Goal: Task Accomplishment & Management: Complete application form

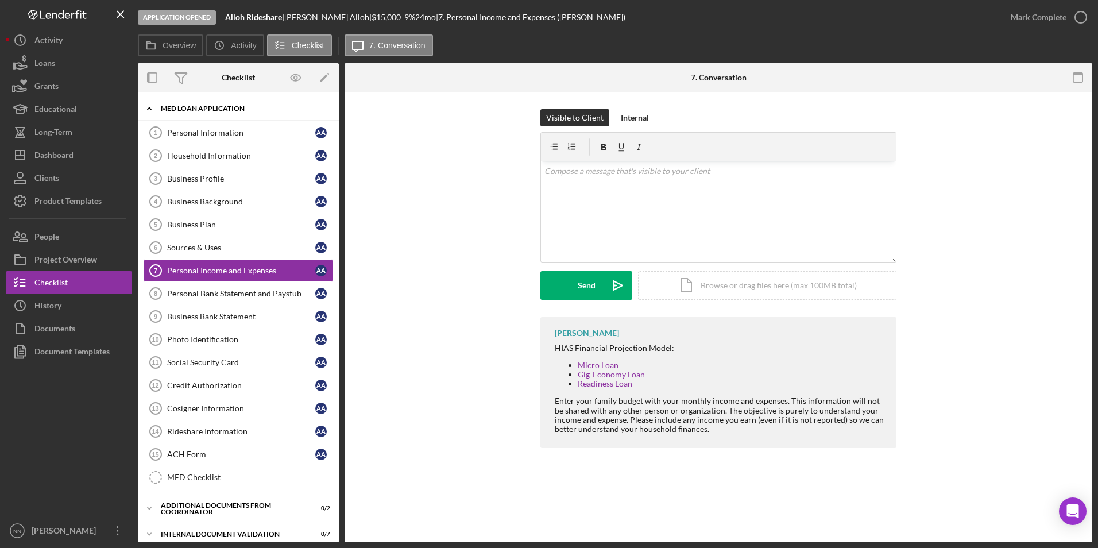
click at [238, 103] on div "Icon/Expander MED Loan Application 0 / 16" at bounding box center [238, 109] width 201 height 24
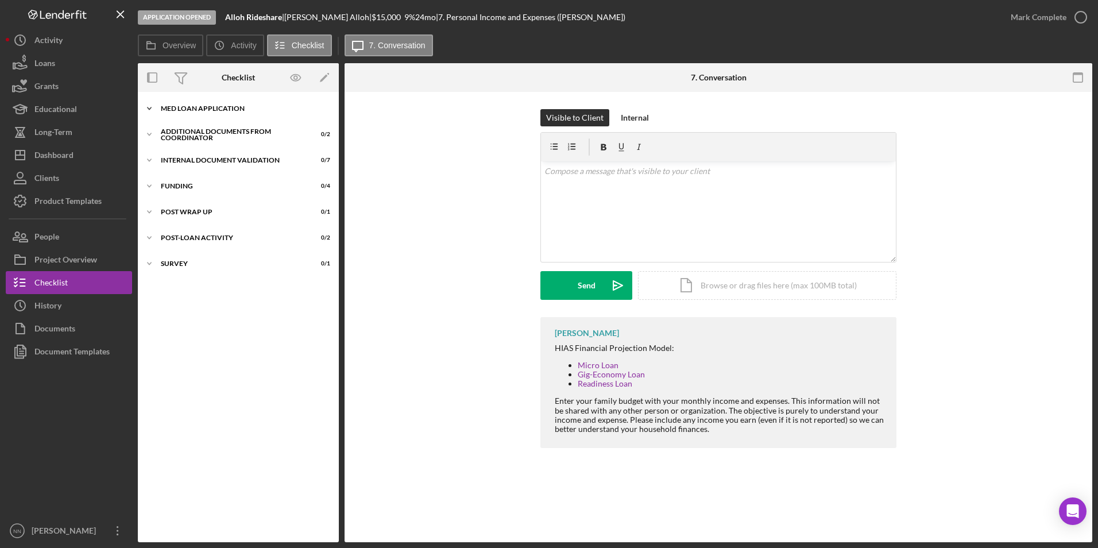
click at [243, 104] on div "Icon/Expander MED Loan Application 0 / 16" at bounding box center [238, 108] width 201 height 23
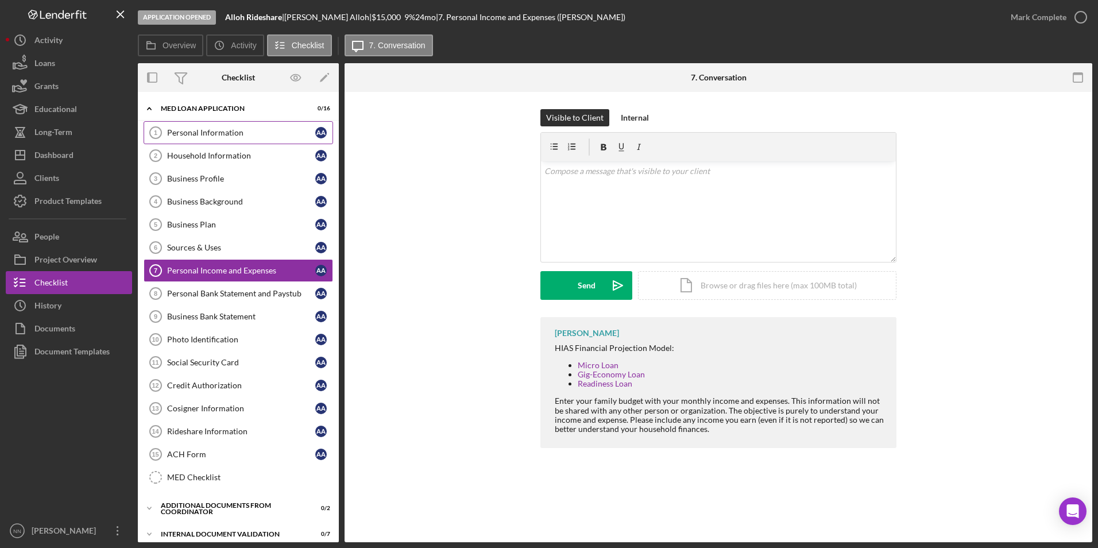
click at [250, 126] on link "Personal Information 1 Personal Information A A" at bounding box center [238, 132] width 189 height 23
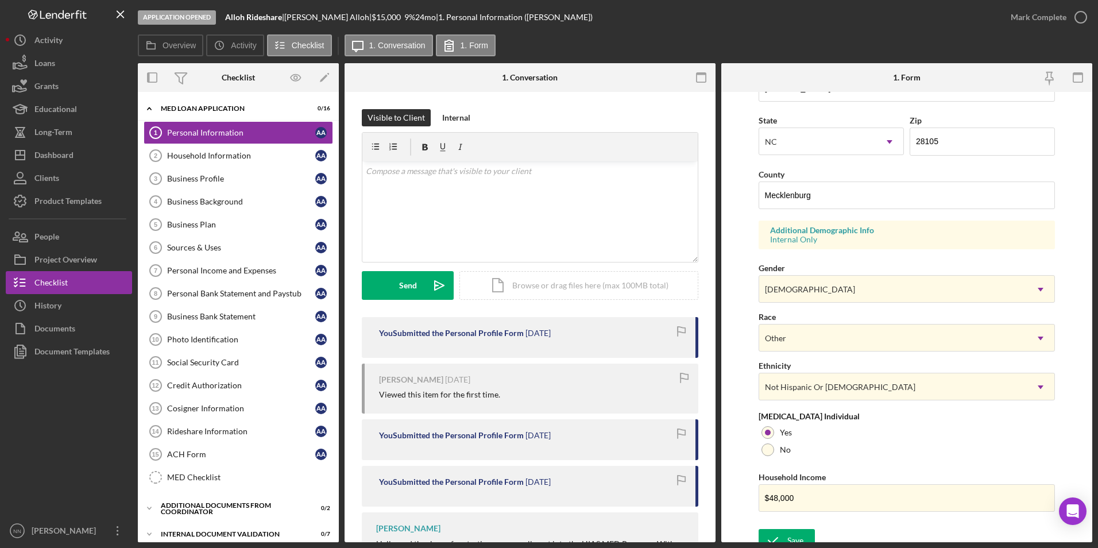
scroll to position [316, 0]
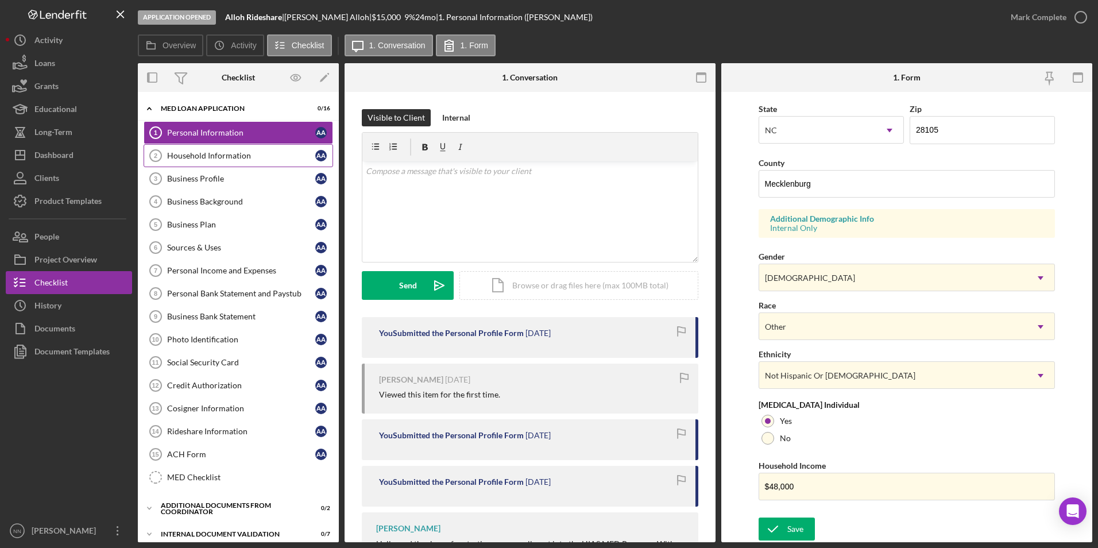
click at [237, 156] on div "Household Information" at bounding box center [241, 155] width 148 height 9
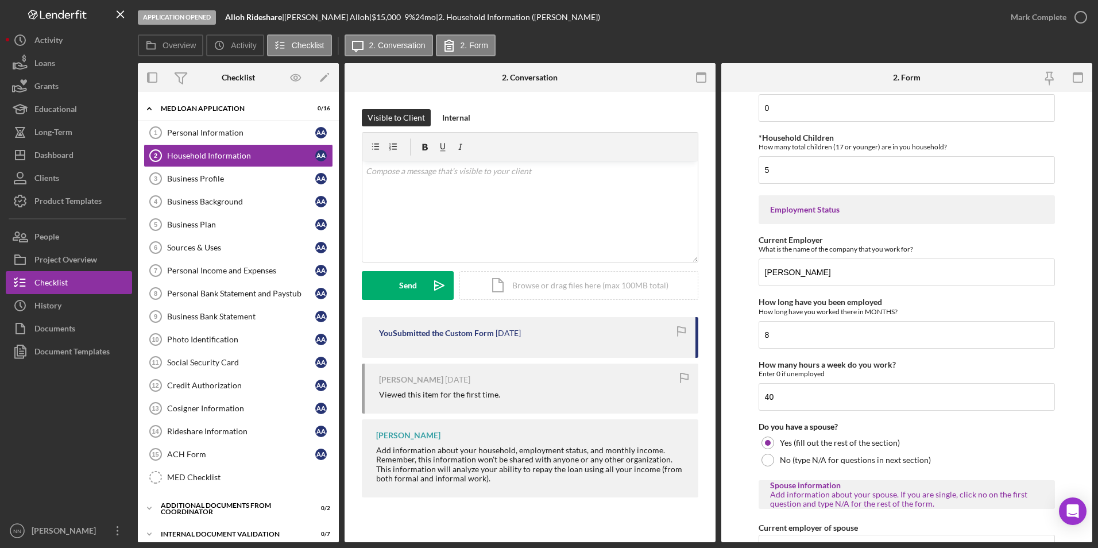
scroll to position [746, 0]
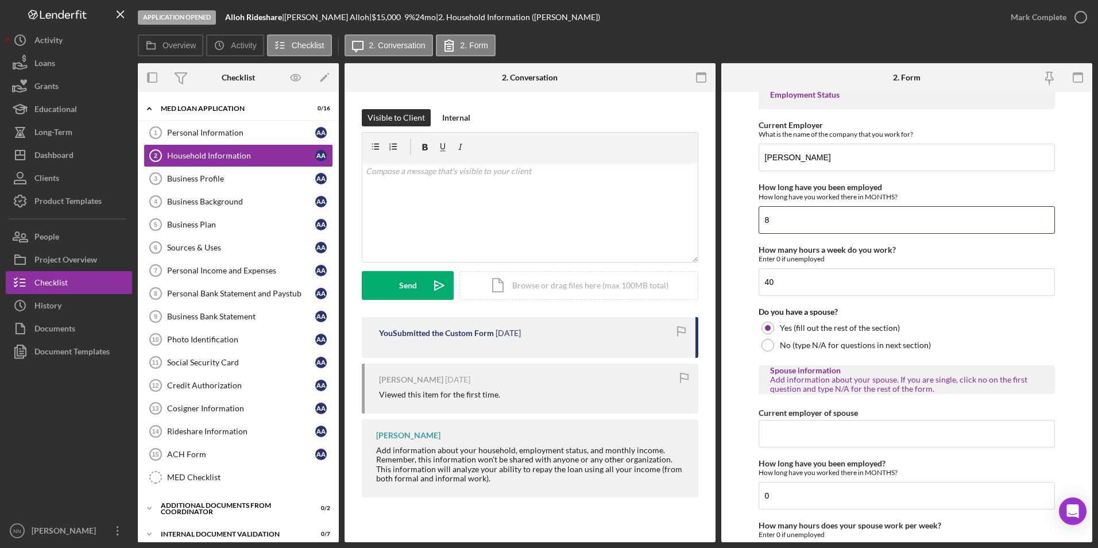
drag, startPoint x: 849, startPoint y: 223, endPoint x: 727, endPoint y: 222, distance: 121.7
click at [727, 222] on form "Borrower Information *Country of origin Syria *Status Refugee Asylee SIV Cuban/…" at bounding box center [906, 317] width 371 height 450
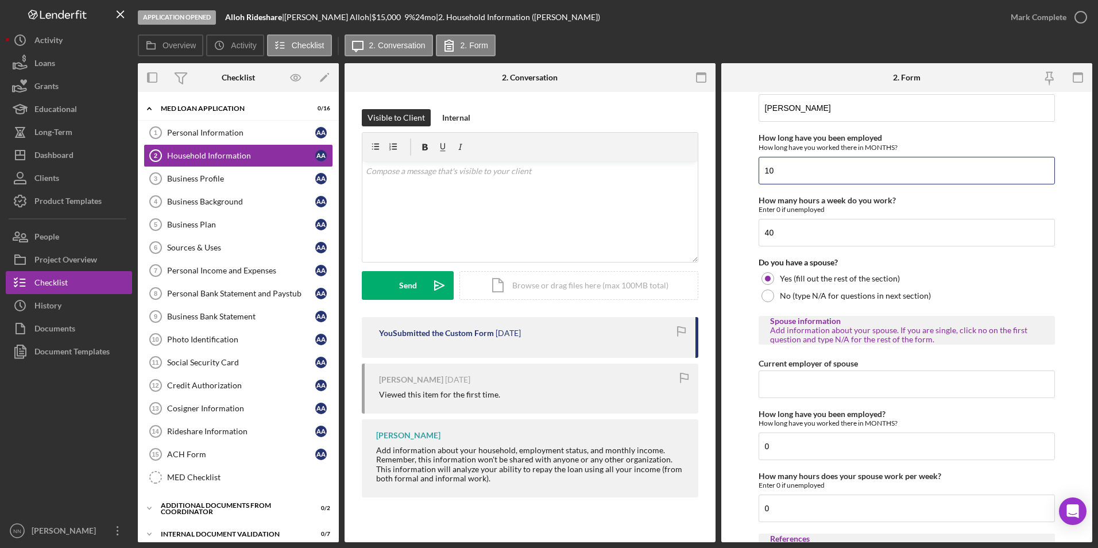
scroll to position [804, 0]
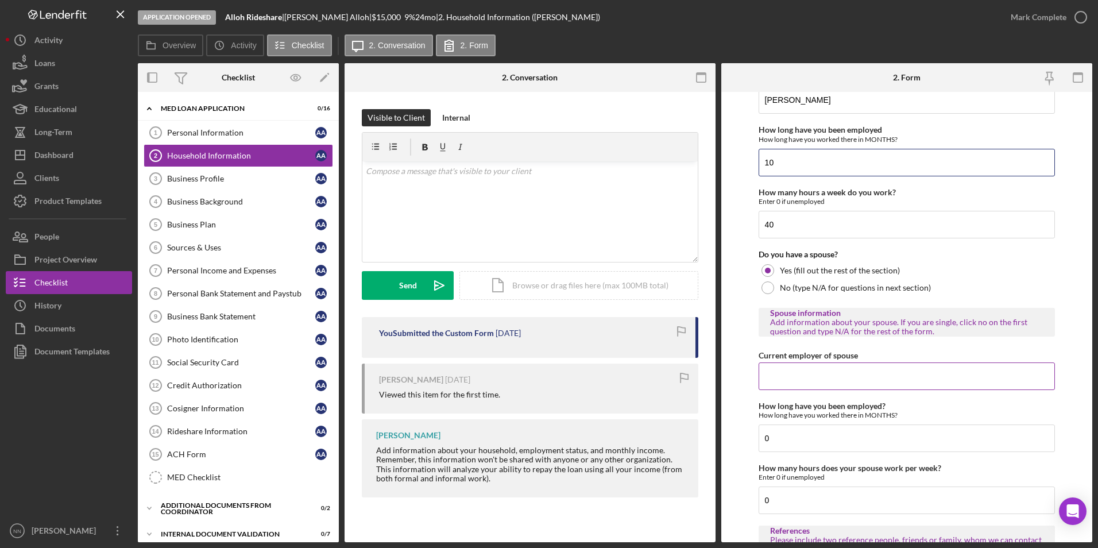
type input "10"
click at [866, 369] on input "Current employer of spouse" at bounding box center [906, 376] width 297 height 28
drag, startPoint x: 846, startPoint y: 331, endPoint x: 833, endPoint y: 328, distance: 13.4
click at [833, 328] on div "Add information about your spouse. If you are single, click no on the first que…" at bounding box center [907, 327] width 274 height 18
click at [851, 368] on input "N/A" at bounding box center [906, 376] width 297 height 28
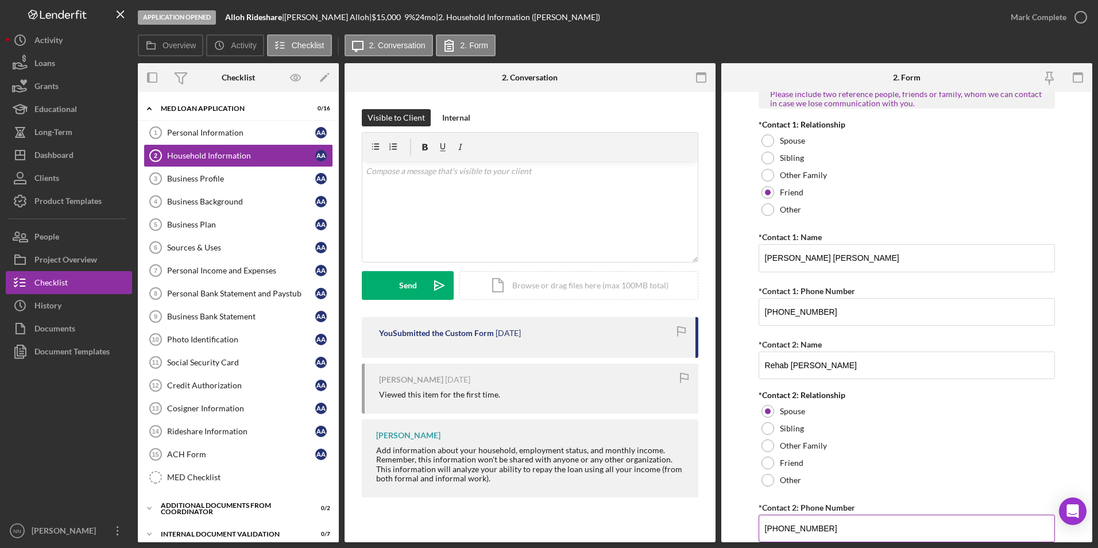
scroll to position [1291, 0]
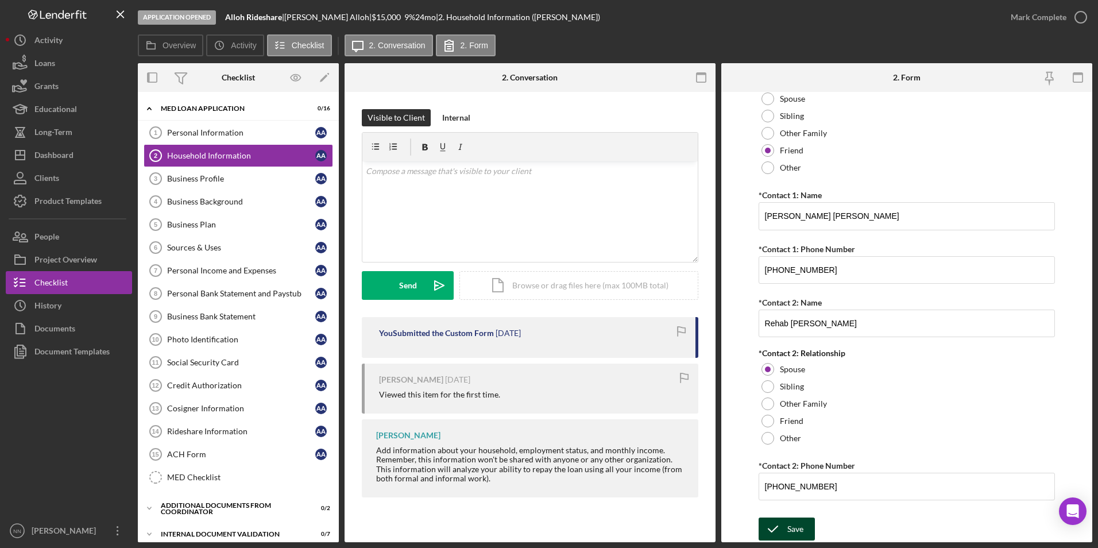
type input "N/A"
click at [798, 522] on div "Save" at bounding box center [795, 528] width 16 height 23
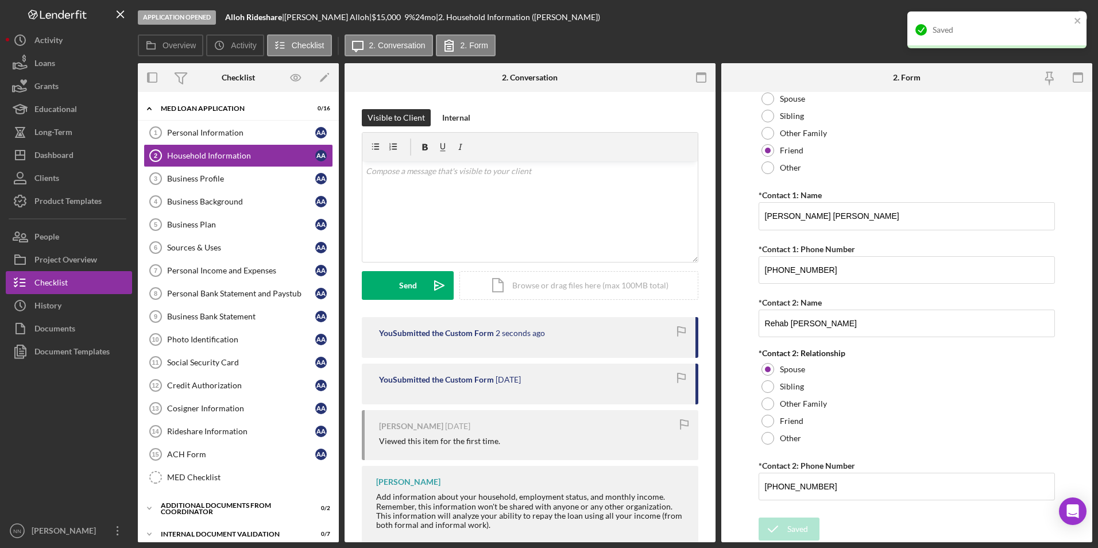
click at [1066, 11] on div "Saved" at bounding box center [997, 34] width 184 height 51
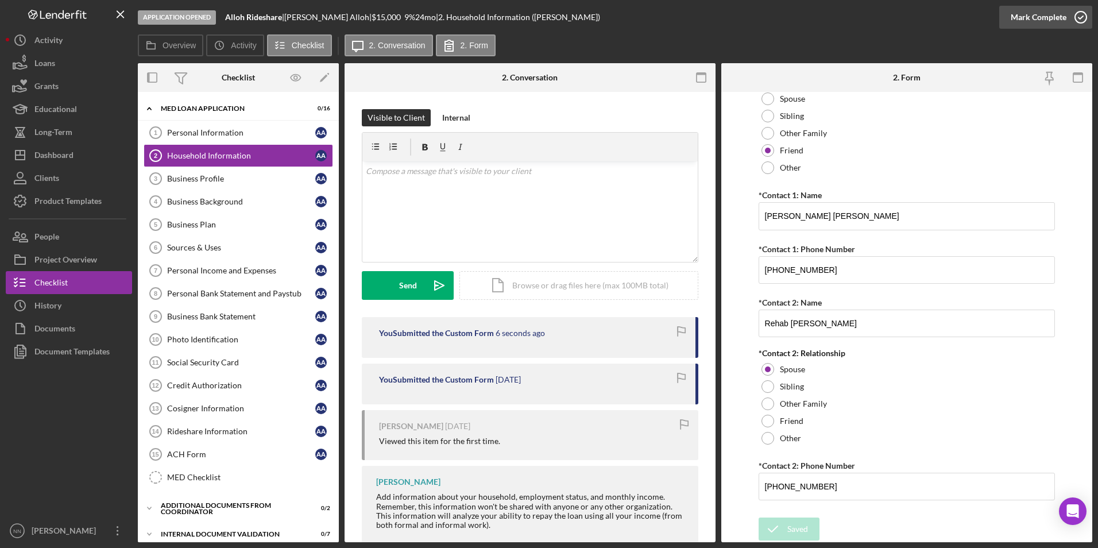
click at [1082, 18] on icon "button" at bounding box center [1080, 17] width 29 height 29
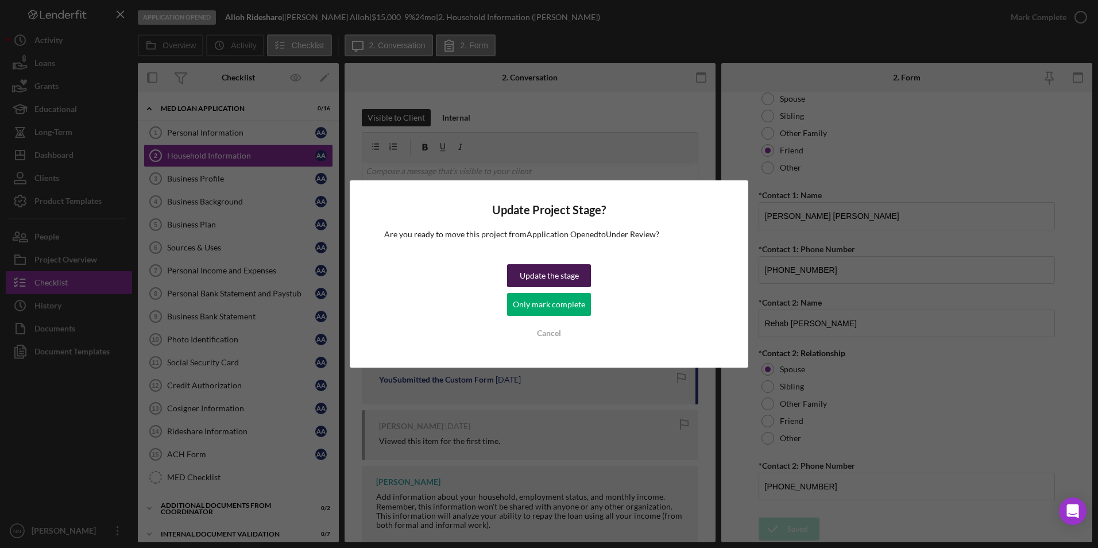
click at [571, 279] on div "Update the stage" at bounding box center [549, 275] width 59 height 23
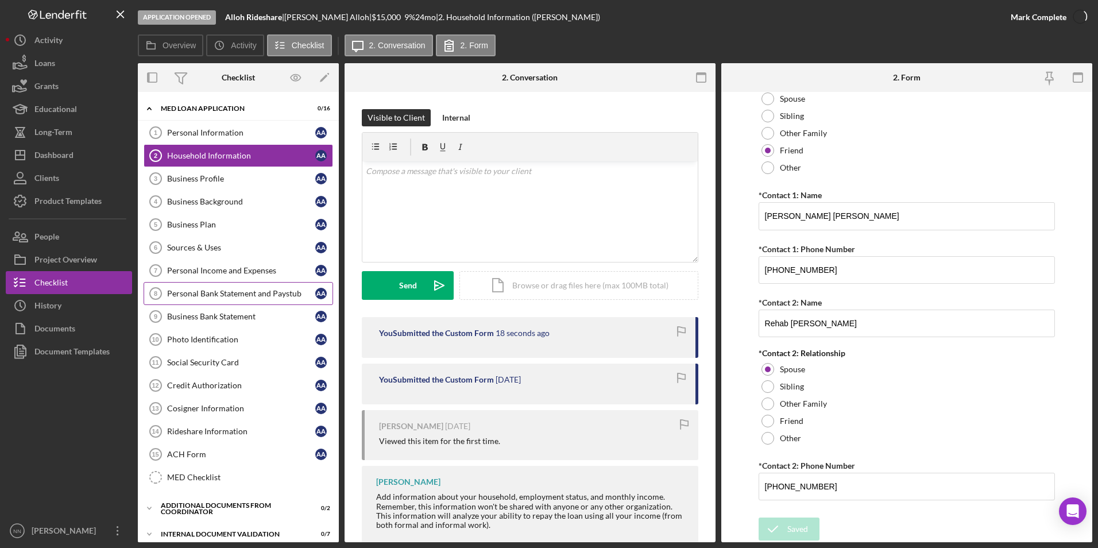
scroll to position [1337, 0]
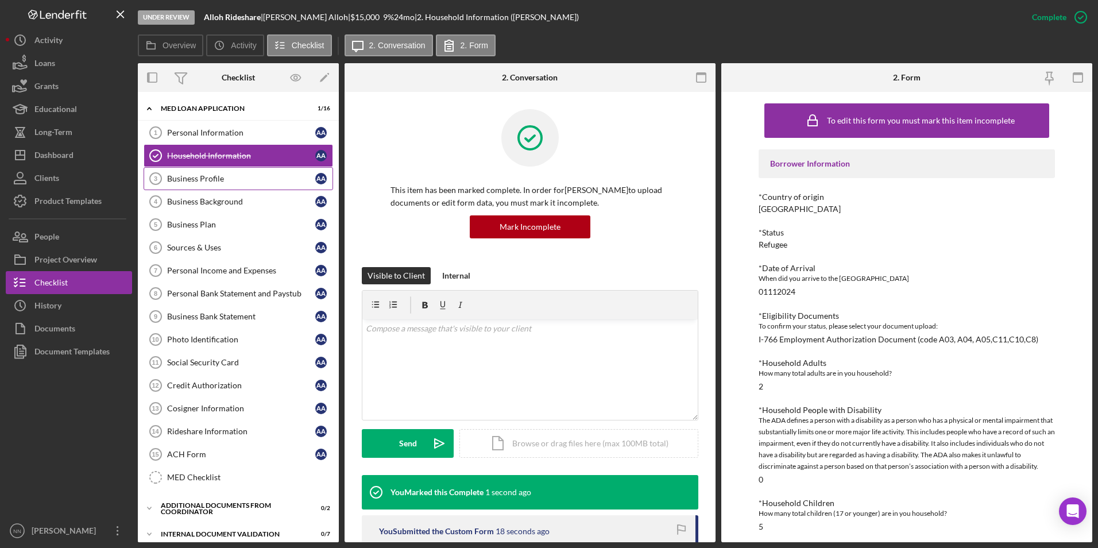
click at [261, 184] on link "Business Profile 3 Business Profile A A" at bounding box center [238, 178] width 189 height 23
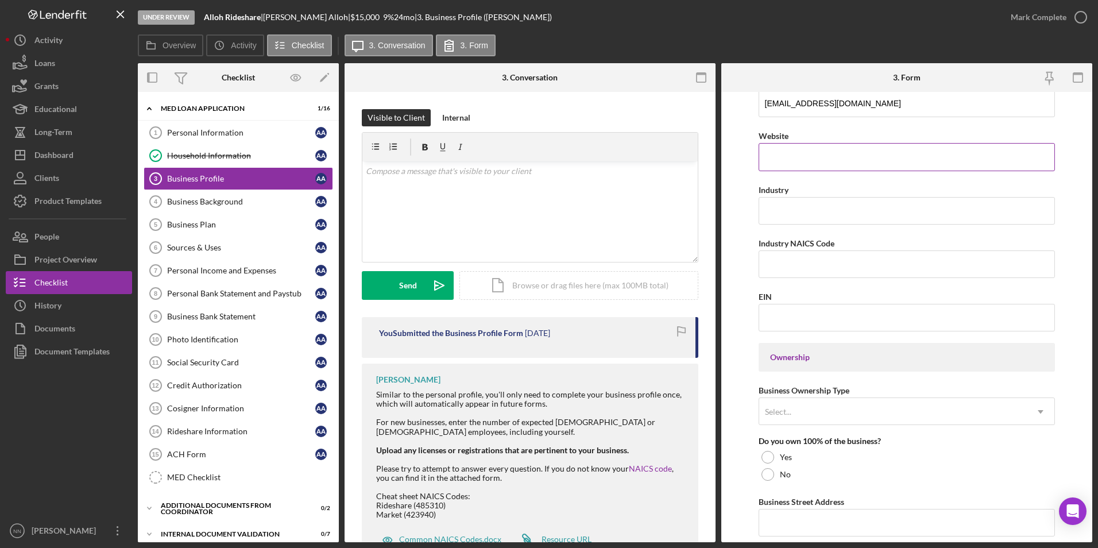
scroll to position [287, 0]
drag, startPoint x: 820, startPoint y: 241, endPoint x: 792, endPoint y: 238, distance: 28.2
click at [792, 238] on label "Industry NAICS Code" at bounding box center [796, 241] width 76 height 10
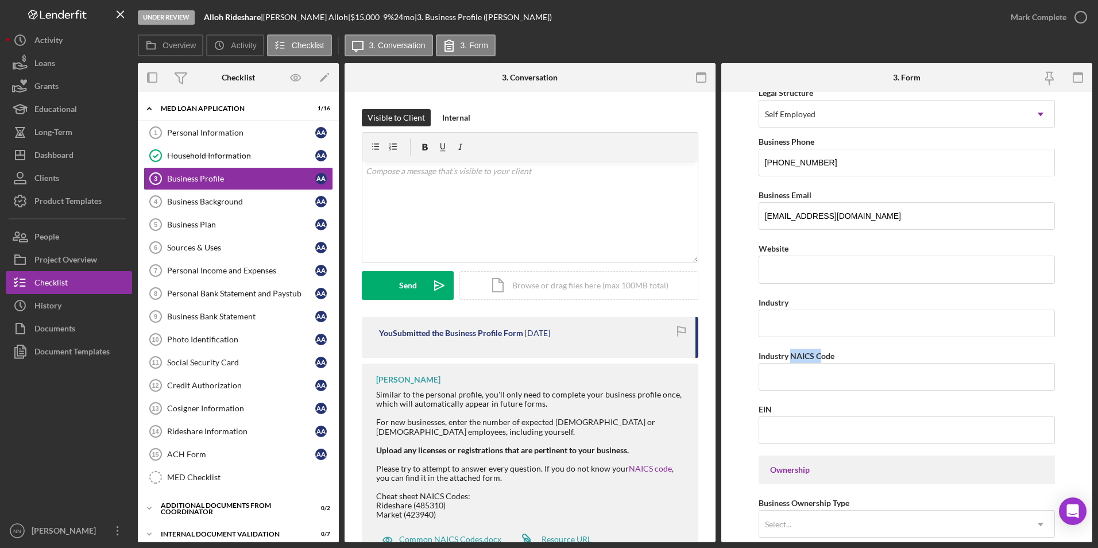
scroll to position [230, 0]
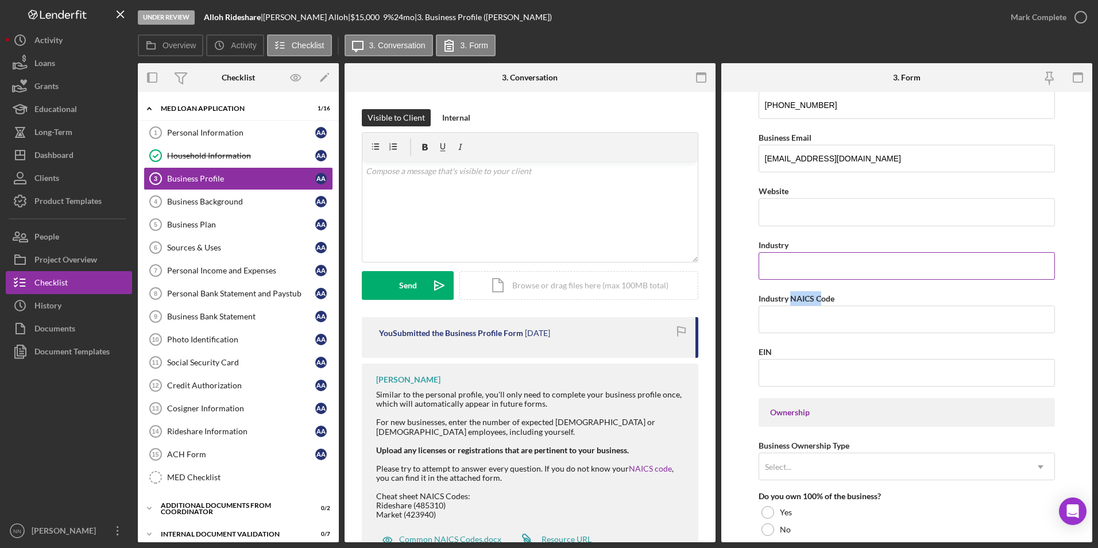
click at [846, 269] on input "Industry" at bounding box center [906, 266] width 297 height 28
type input "i"
type input "Rideshare"
click at [825, 320] on input "Industry NAICS Code" at bounding box center [906, 319] width 297 height 28
paste input "485310"
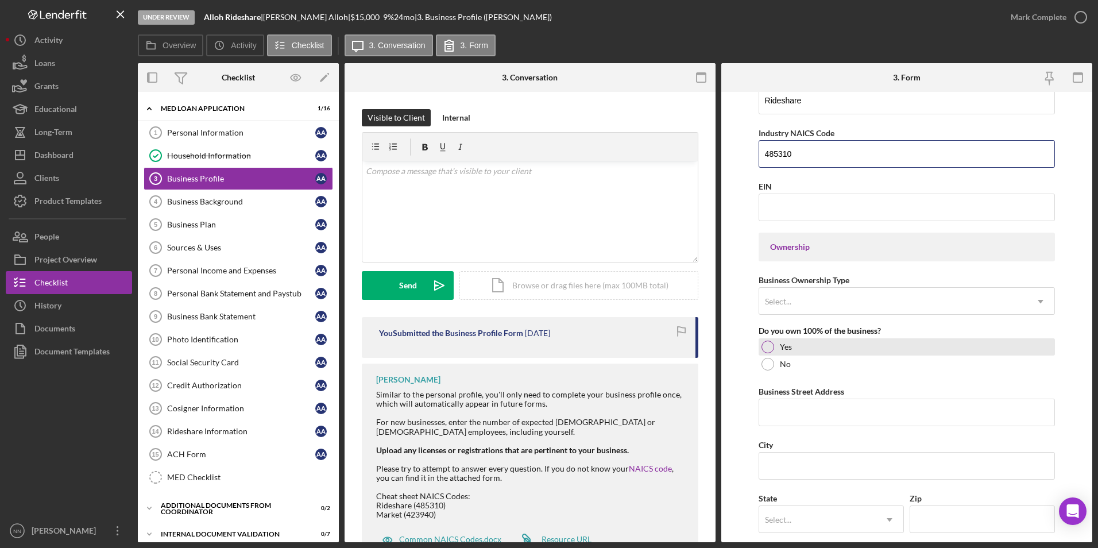
scroll to position [402, 0]
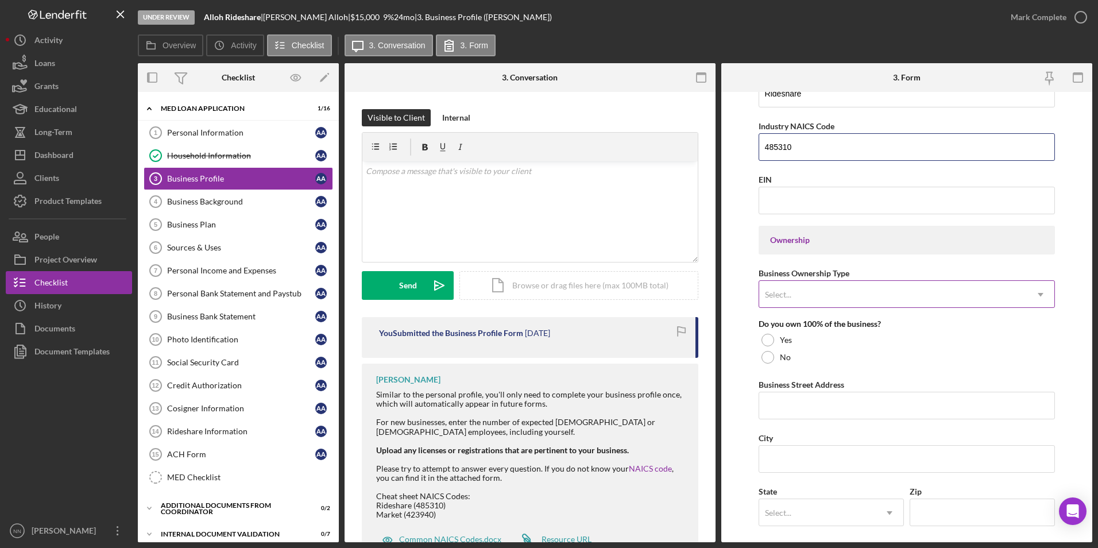
type input "485310"
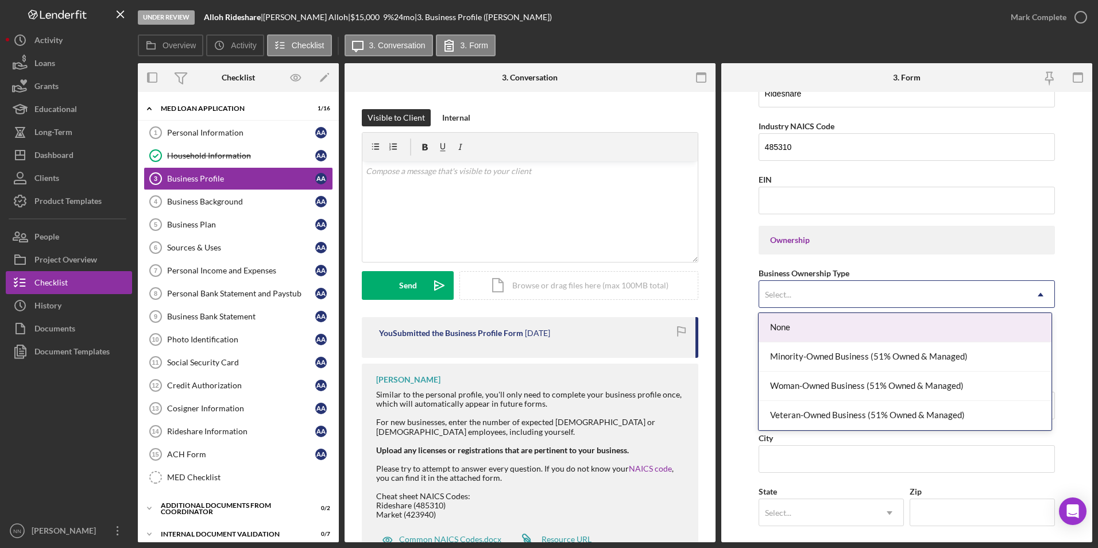
click at [860, 299] on div "Select..." at bounding box center [893, 294] width 268 height 26
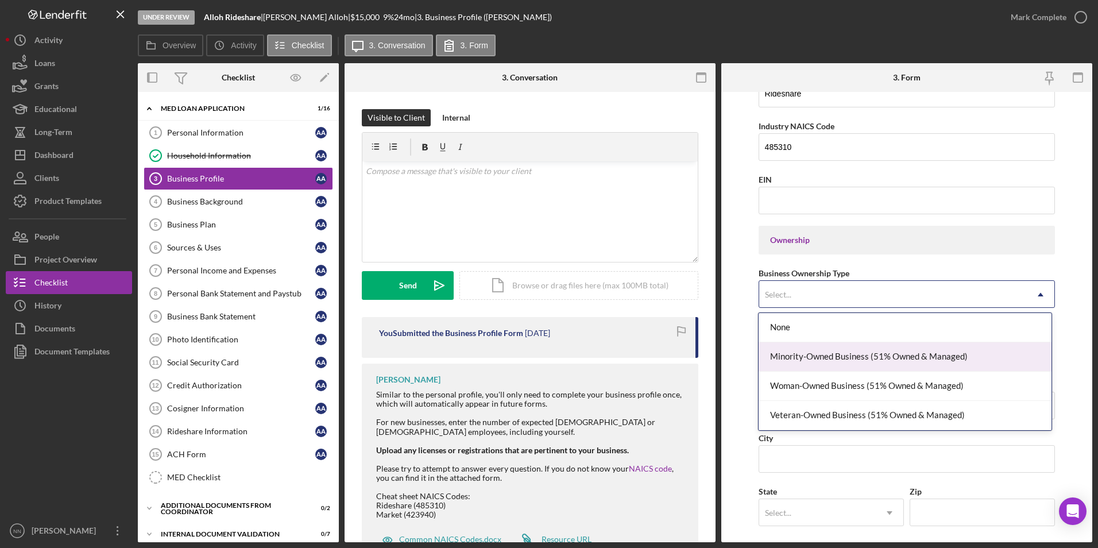
click at [824, 358] on div "Minority-Owned Business (51% Owned & Managed)" at bounding box center [904, 356] width 293 height 29
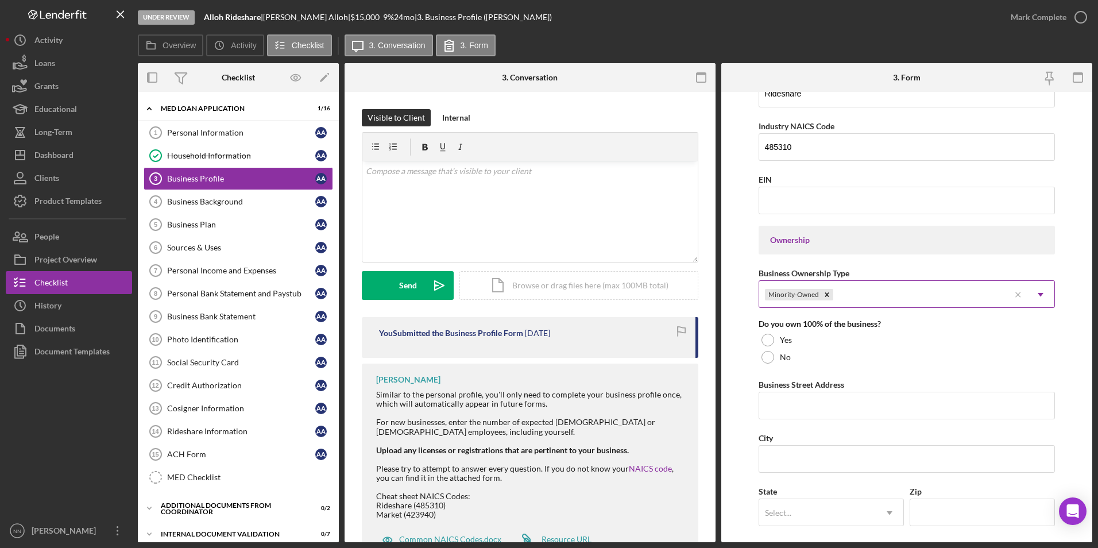
click at [971, 288] on div "Minority-Owned" at bounding box center [884, 294] width 251 height 26
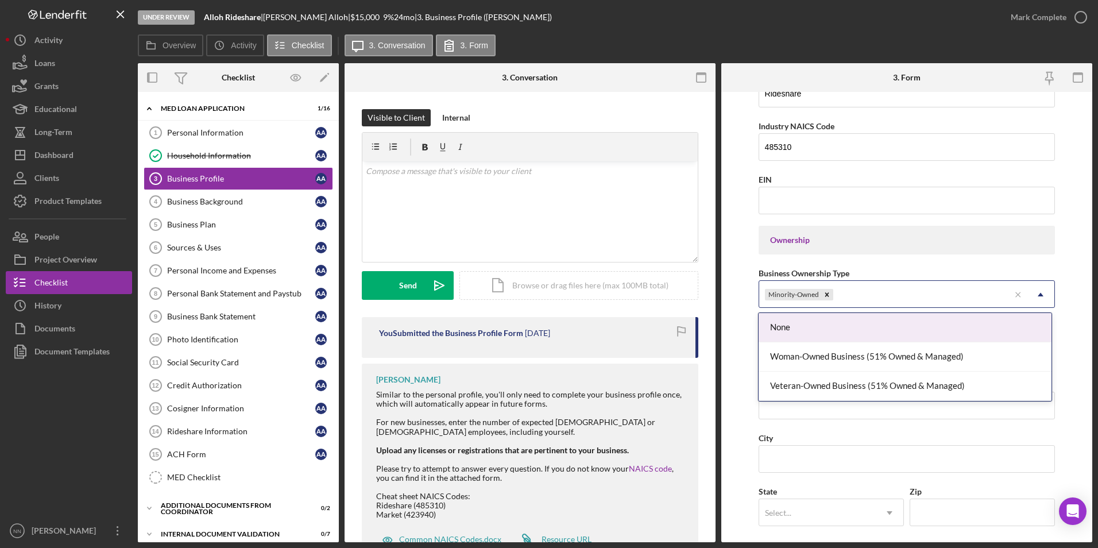
click at [1071, 254] on form "Business Name Alloh Rideshare DBA Business Start Date Legal Structure Self Empl…" at bounding box center [906, 317] width 371 height 450
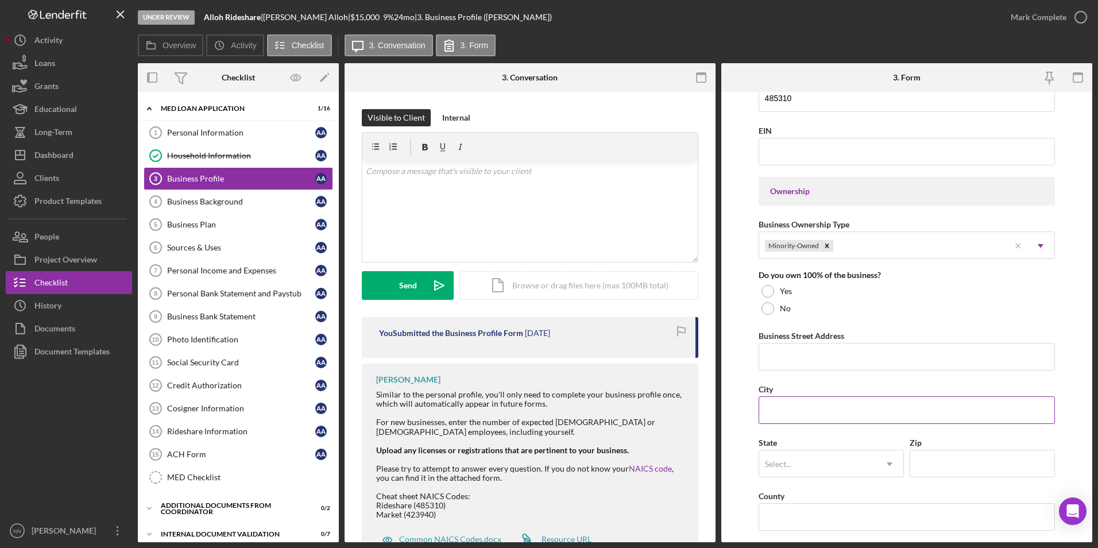
scroll to position [517, 0]
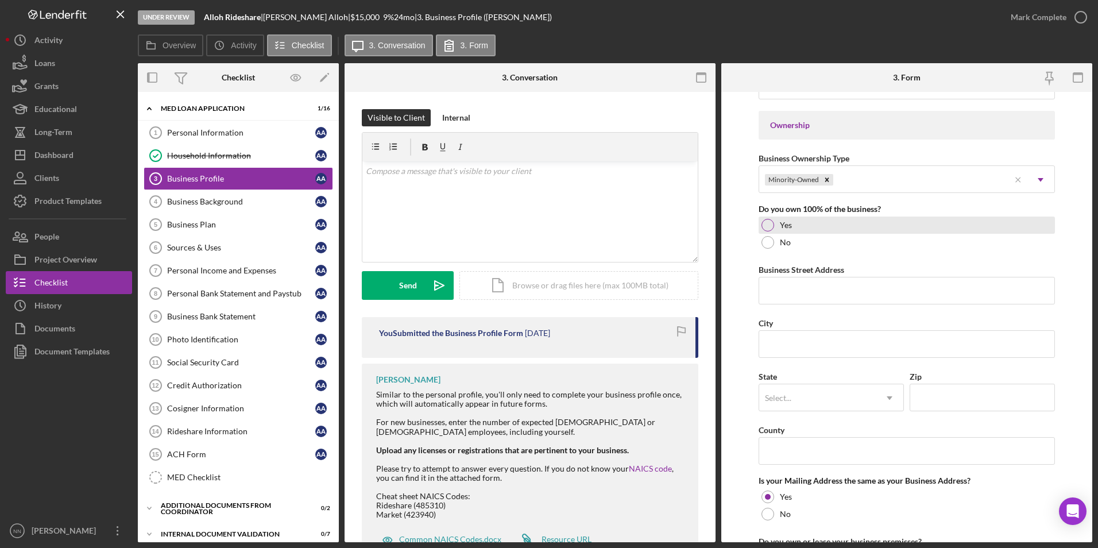
click at [791, 226] on label "Yes" at bounding box center [786, 224] width 12 height 9
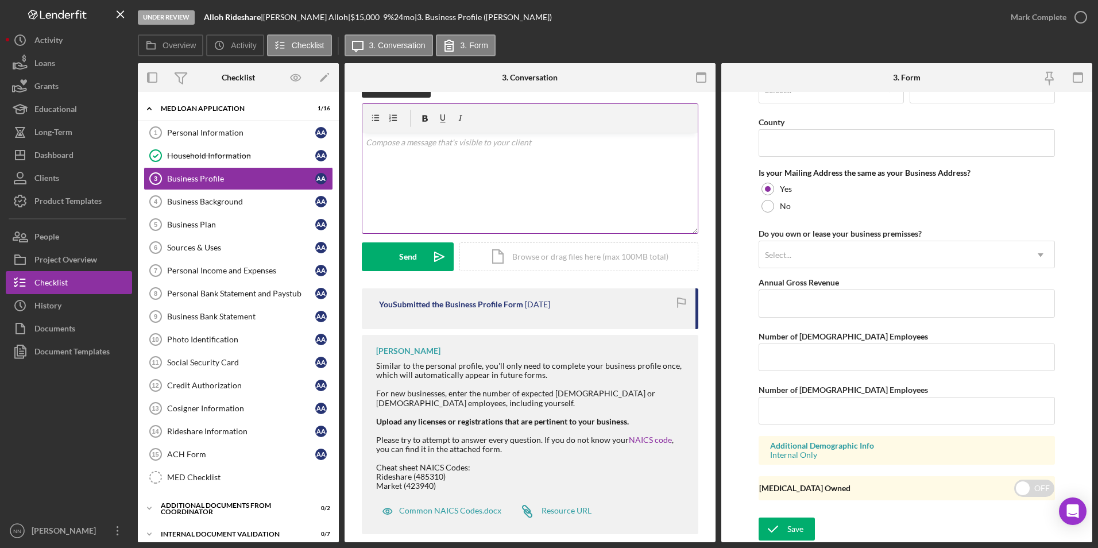
scroll to position [44, 0]
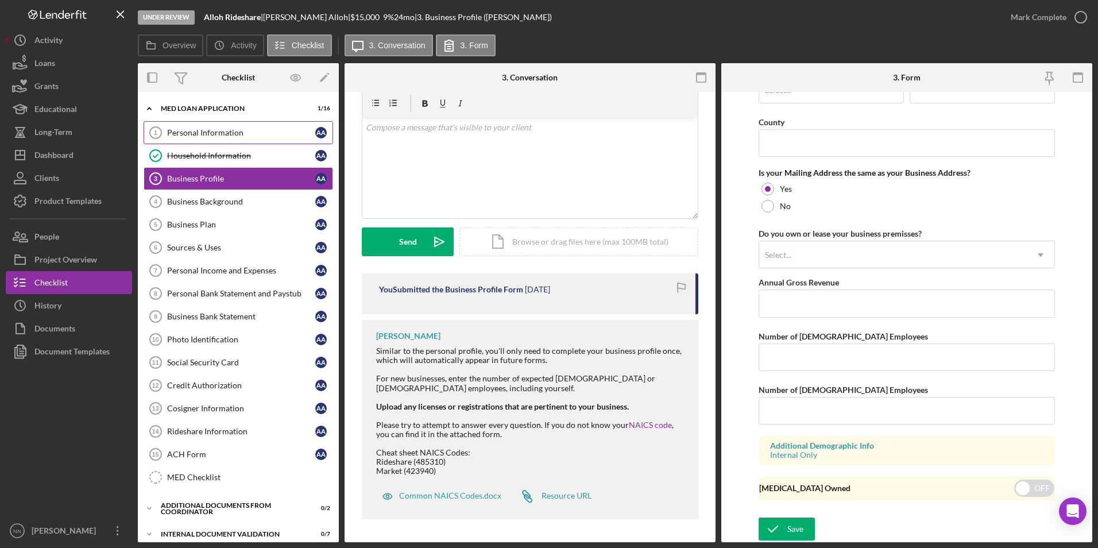
click at [264, 134] on div "Personal Information" at bounding box center [241, 132] width 148 height 9
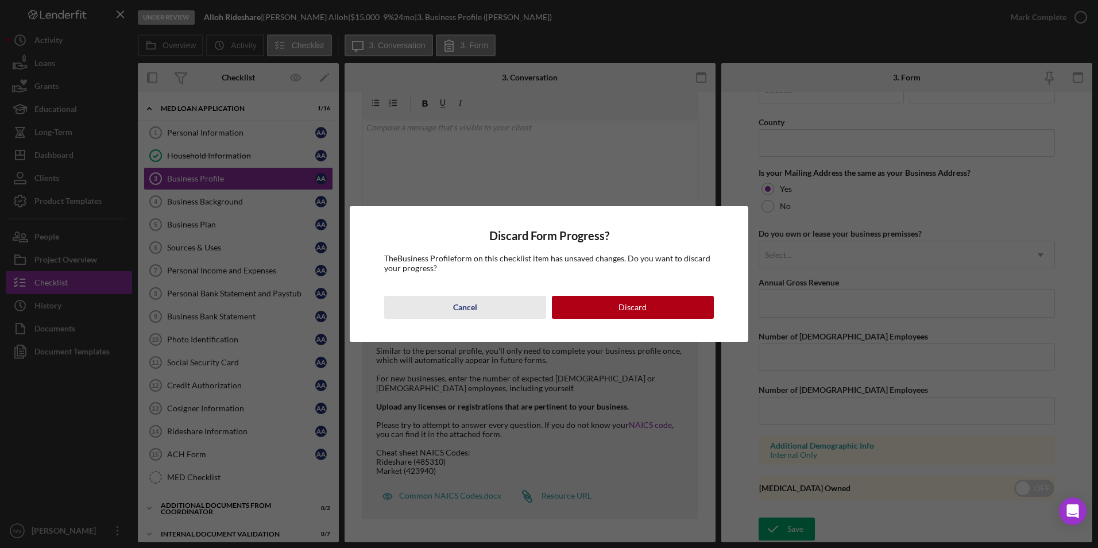
click at [475, 308] on div "Cancel" at bounding box center [465, 307] width 24 height 23
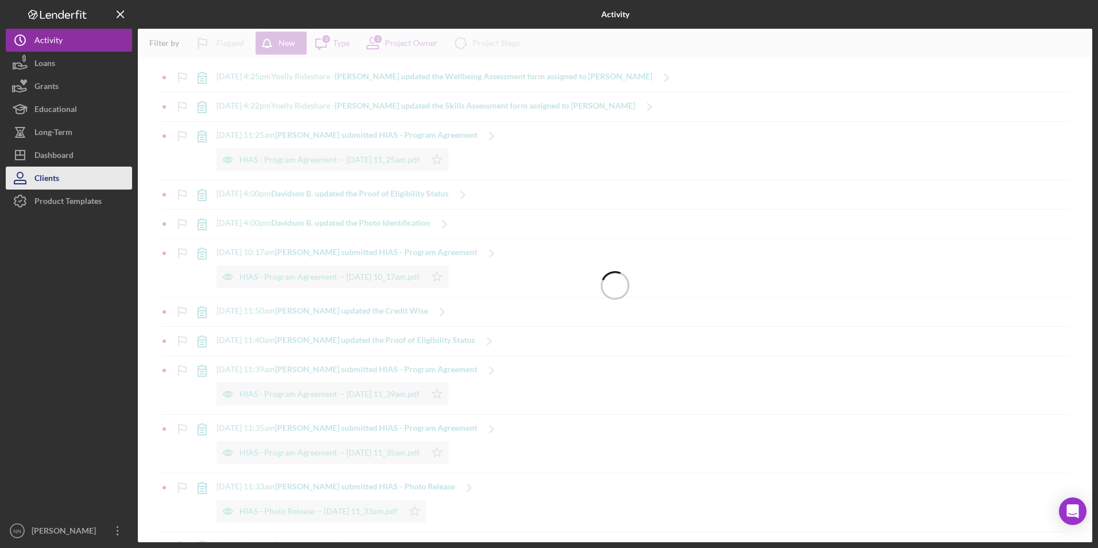
click at [79, 181] on button "Clients" at bounding box center [69, 178] width 126 height 23
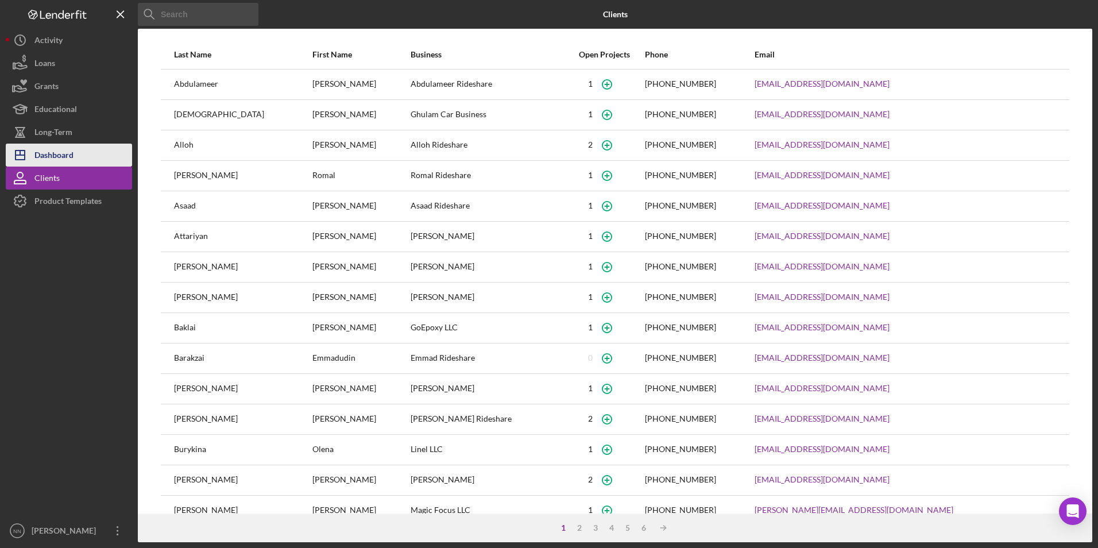
click at [80, 160] on button "Icon/Dashboard Dashboard" at bounding box center [69, 155] width 126 height 23
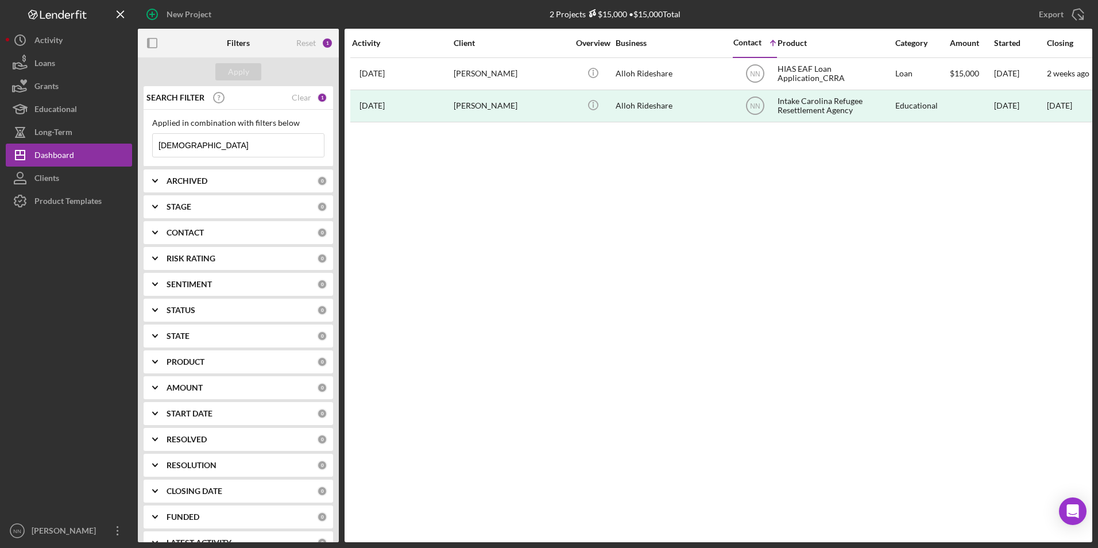
drag, startPoint x: 205, startPoint y: 144, endPoint x: 149, endPoint y: 149, distance: 56.5
click at [149, 149] on div "Applied in combination with filters below alloh Icon/Menu Close" at bounding box center [238, 138] width 189 height 57
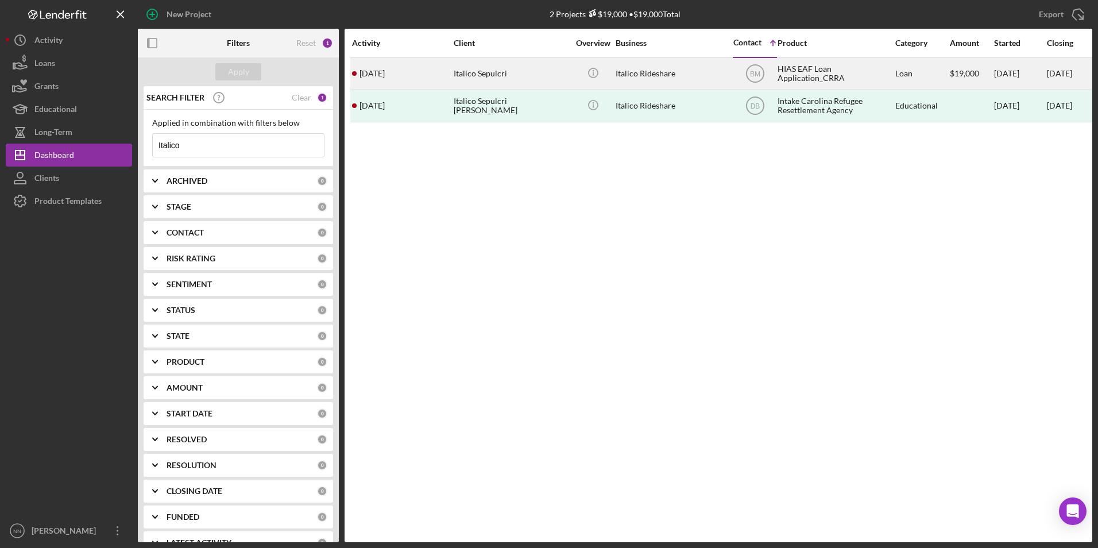
type input "Italico"
click at [526, 73] on div "Italico Sepulcri" at bounding box center [511, 74] width 115 height 30
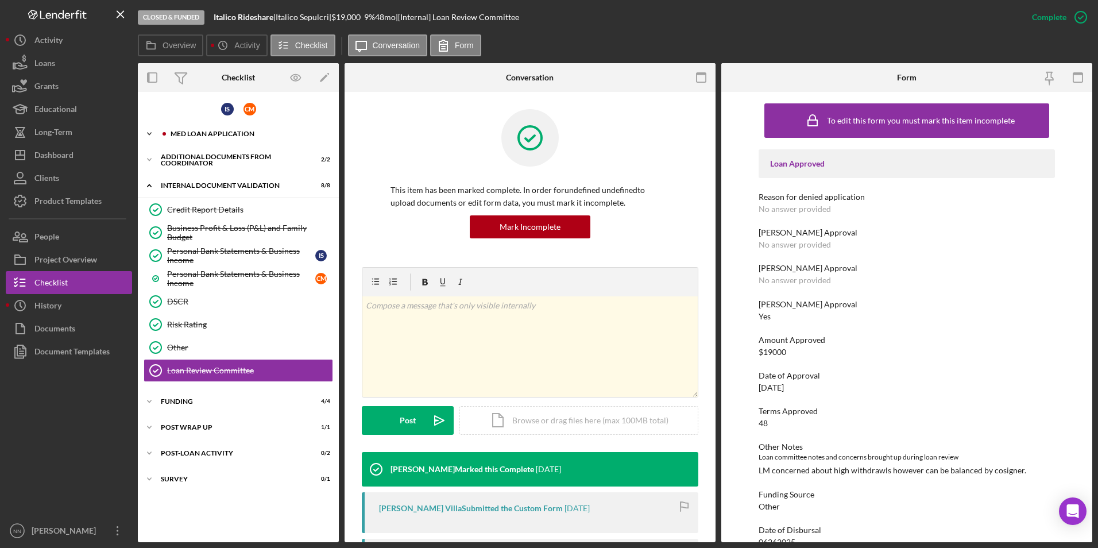
click at [261, 134] on div "MED Loan Application" at bounding box center [248, 133] width 154 height 7
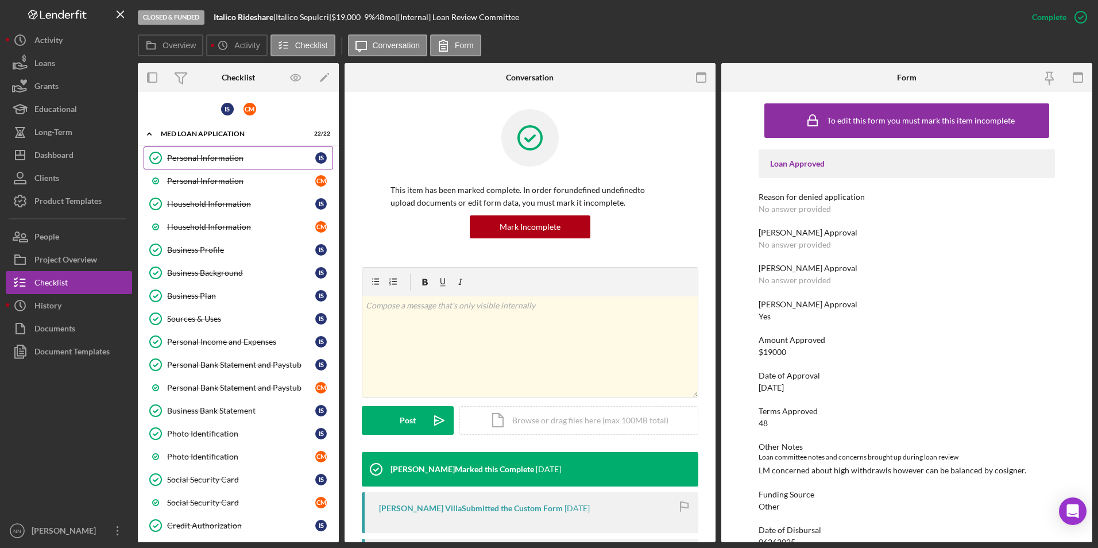
click at [257, 163] on link "Personal Information Personal Information I S" at bounding box center [238, 157] width 189 height 23
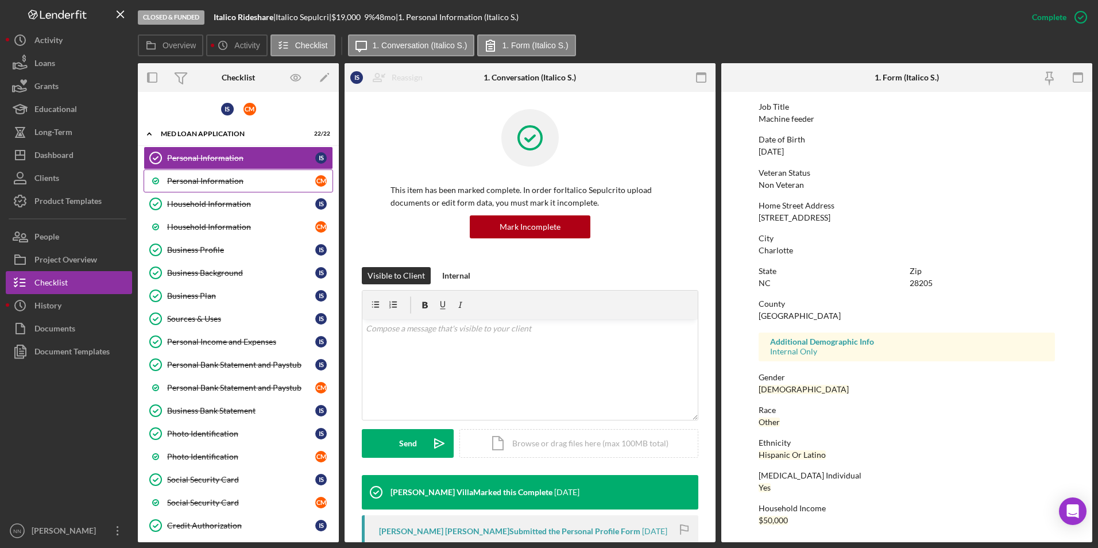
click at [224, 184] on div "Personal Information" at bounding box center [241, 180] width 148 height 9
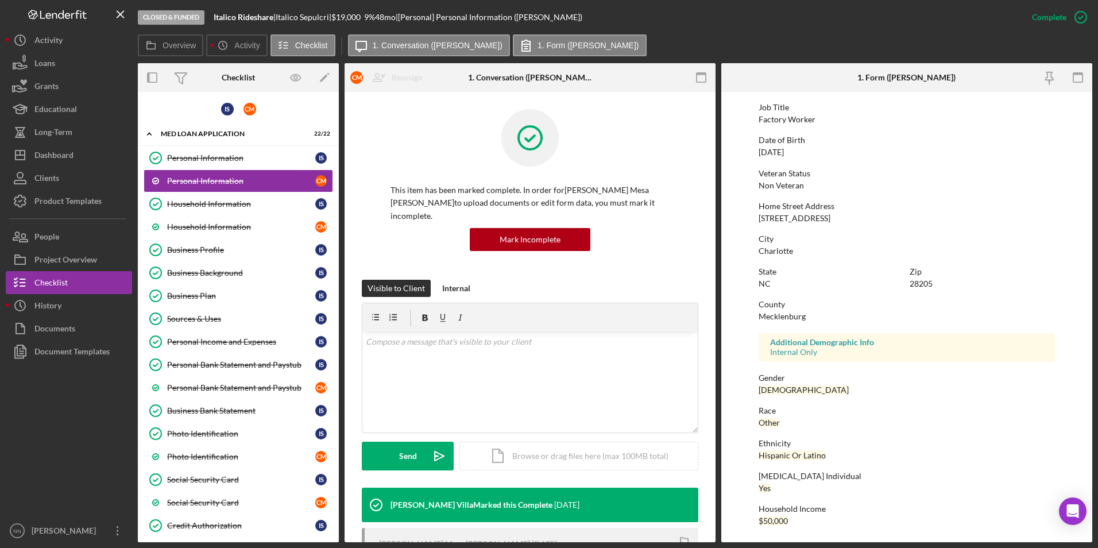
scroll to position [86, 0]
click at [223, 199] on div "Household Information" at bounding box center [241, 203] width 148 height 9
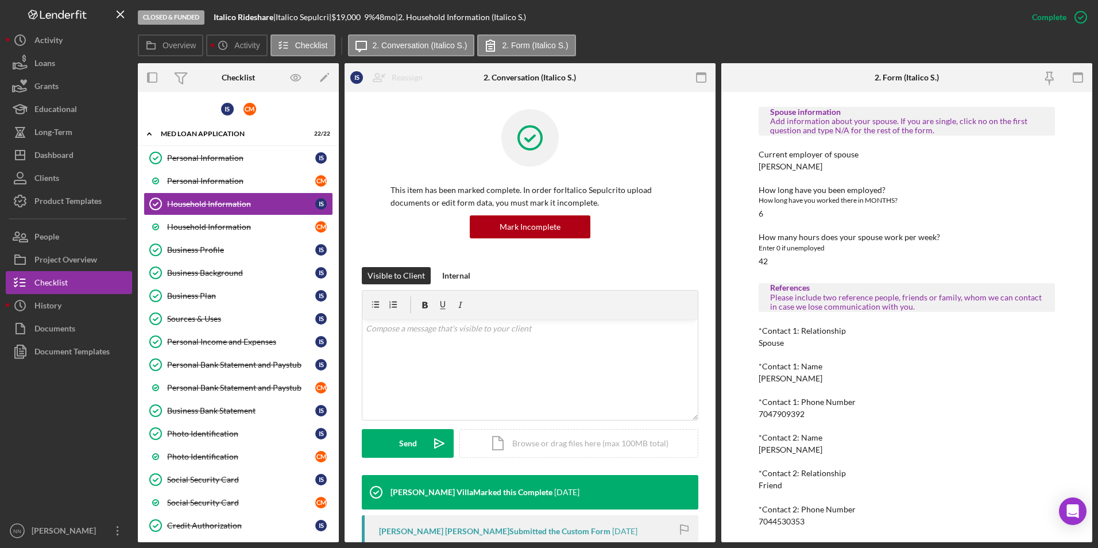
scroll to position [666, 0]
click at [234, 235] on link "Household Information C M" at bounding box center [238, 226] width 189 height 23
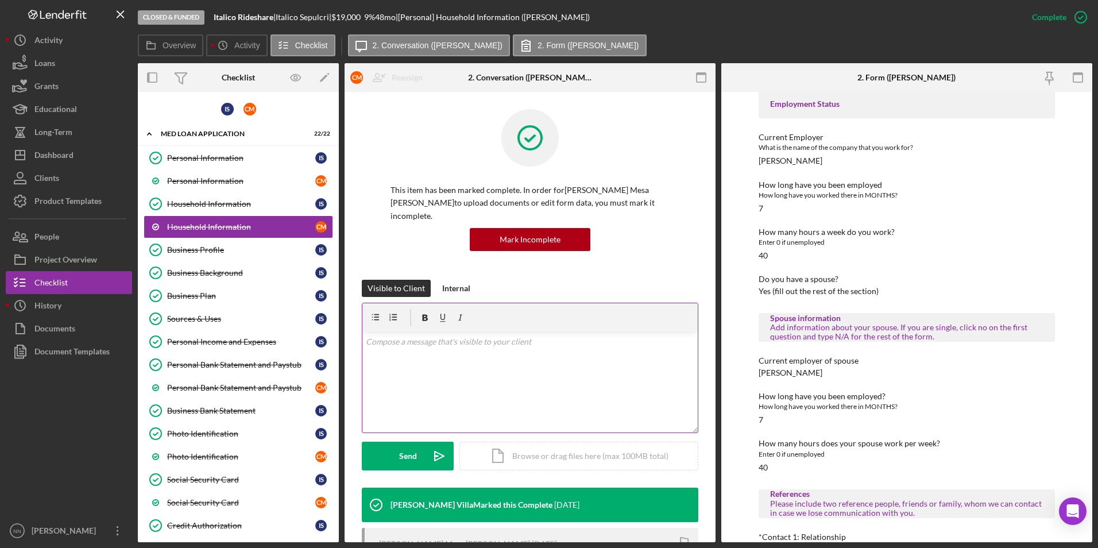
scroll to position [632, 0]
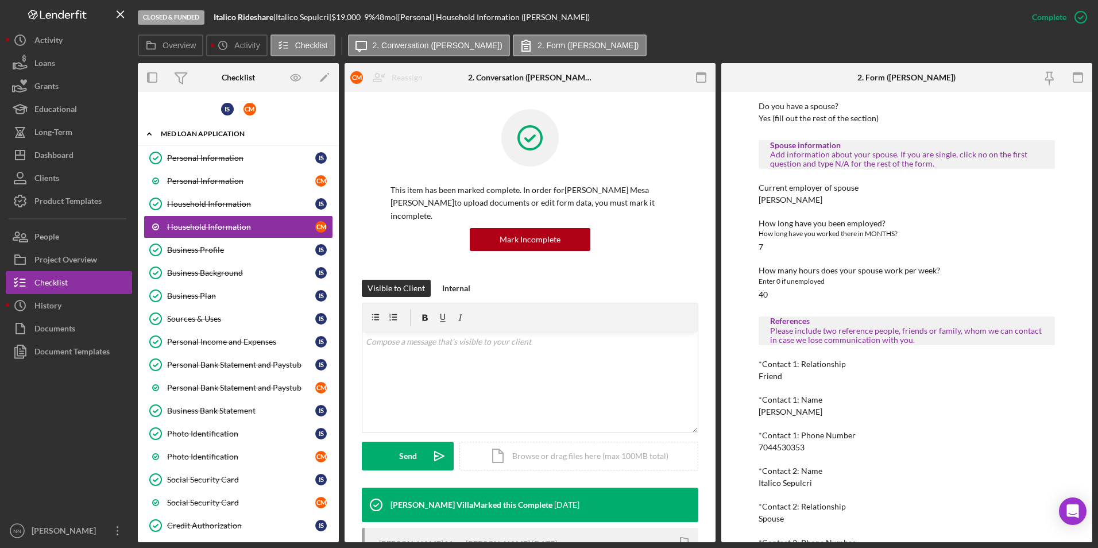
click at [216, 136] on div "MED Loan Application" at bounding box center [243, 133] width 164 height 7
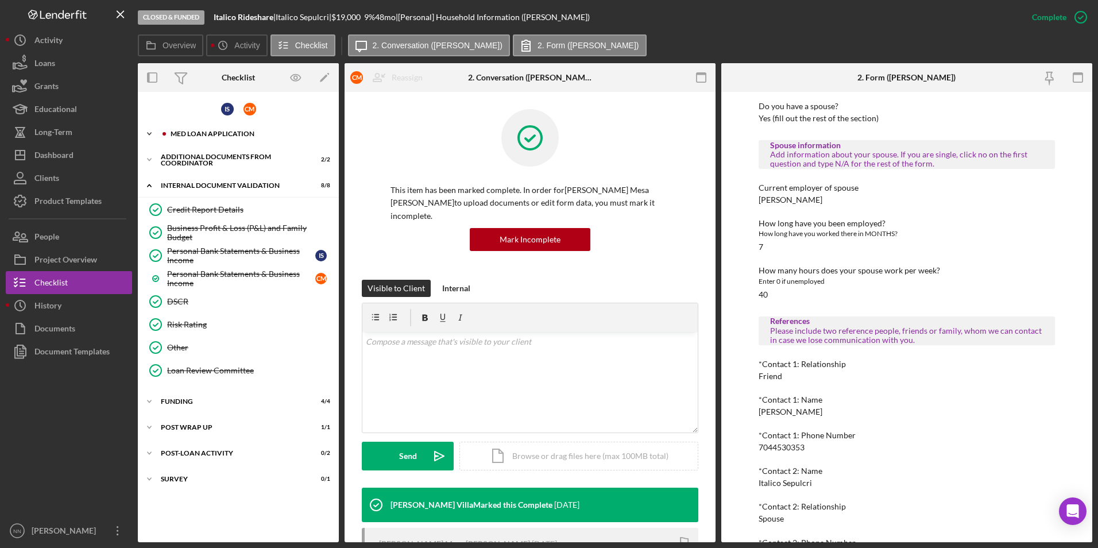
click at [216, 136] on div "MED Loan Application" at bounding box center [248, 133] width 154 height 7
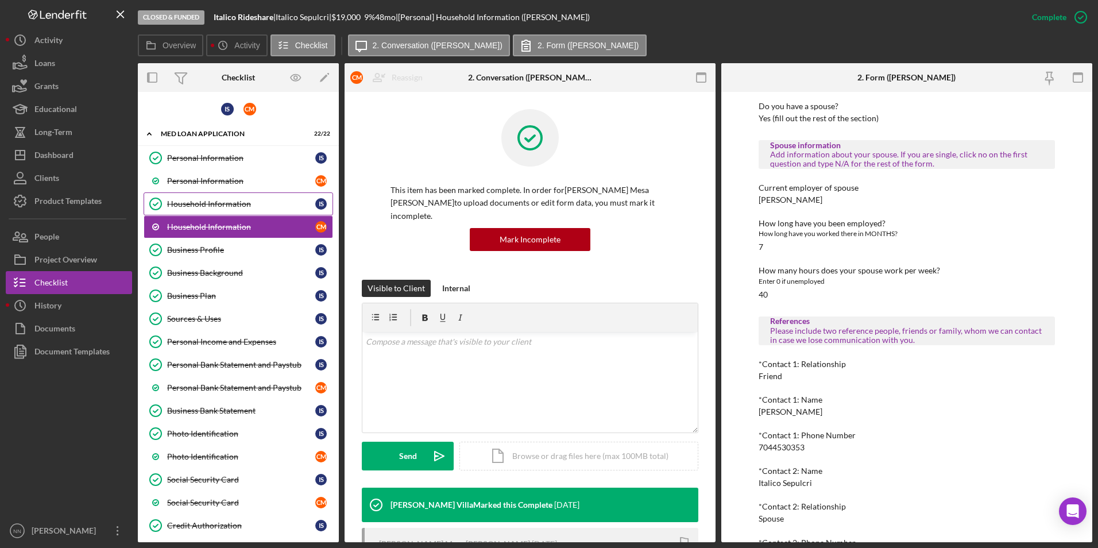
click at [235, 206] on div "Household Information" at bounding box center [241, 203] width 148 height 9
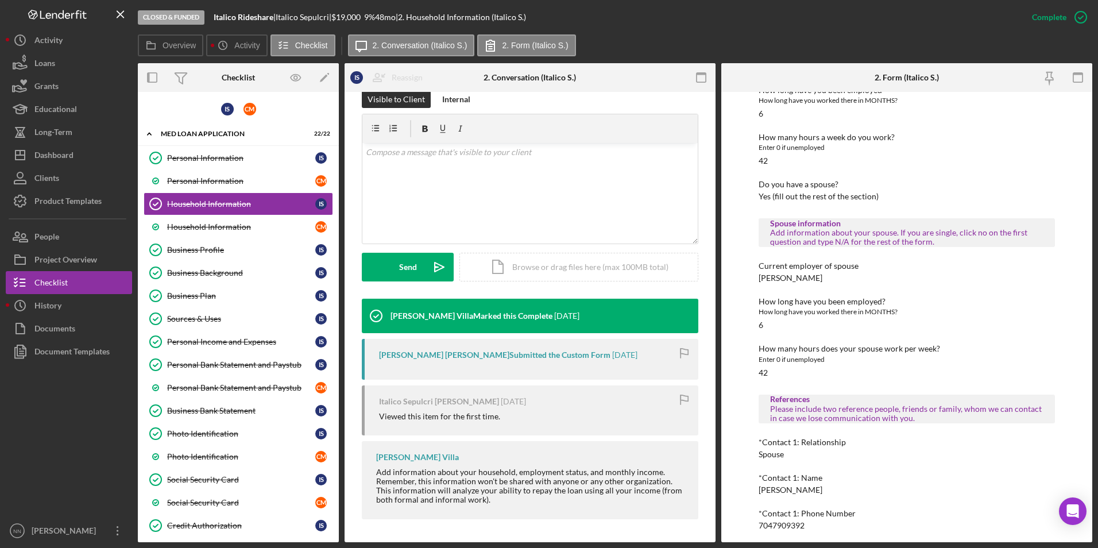
scroll to position [666, 0]
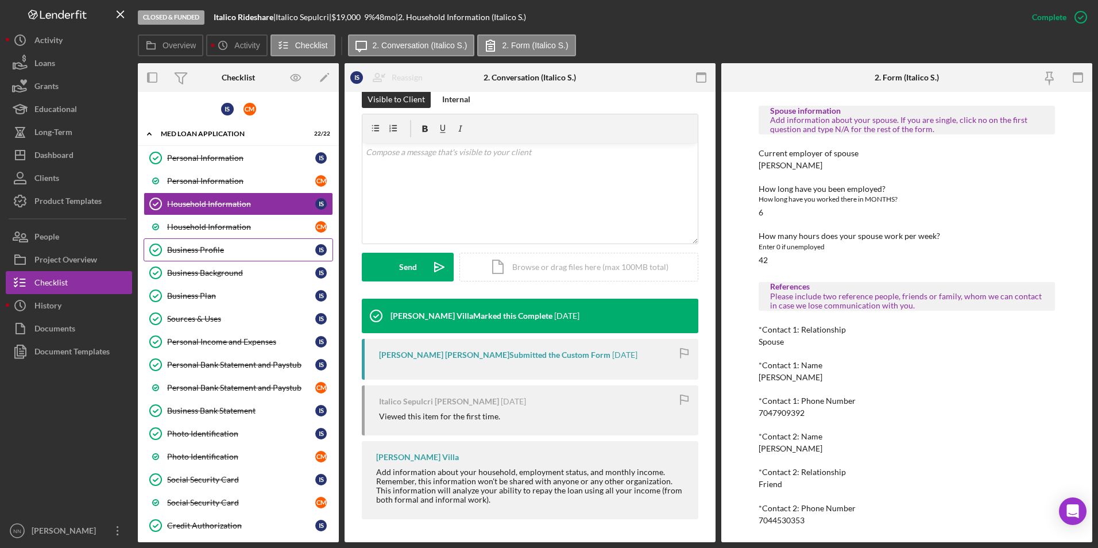
click at [247, 246] on div "Business Profile" at bounding box center [241, 249] width 148 height 9
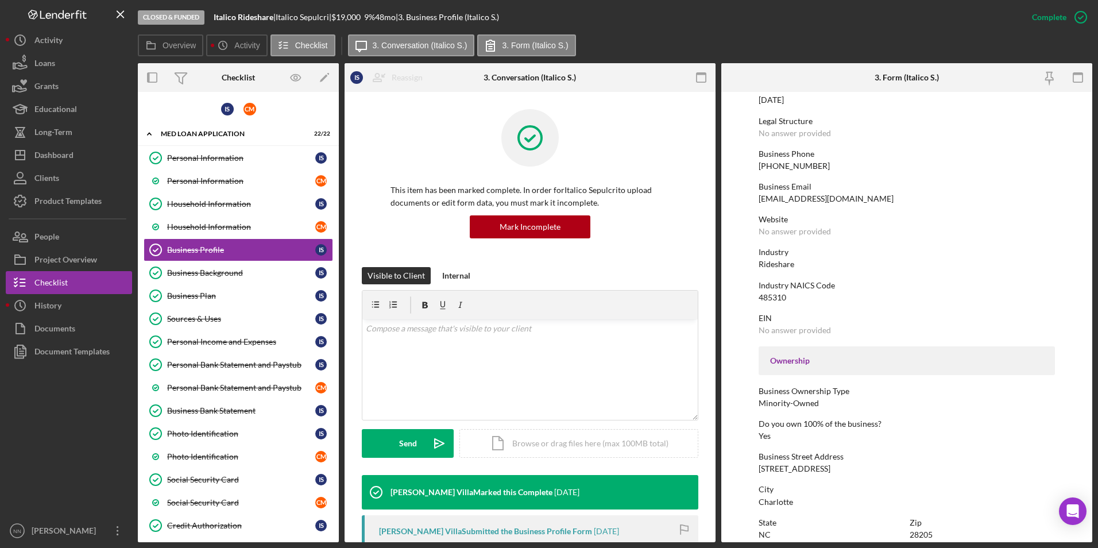
scroll to position [172, 0]
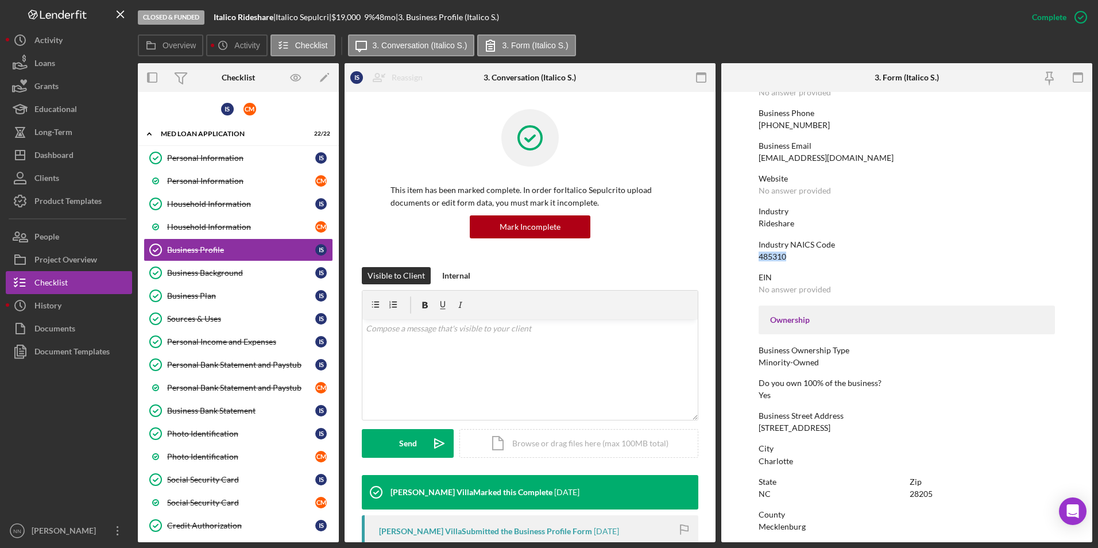
drag, startPoint x: 800, startPoint y: 257, endPoint x: 753, endPoint y: 258, distance: 47.1
click at [753, 258] on form "To edit this form you must mark this item incomplete Business Name Italico Ride…" at bounding box center [906, 317] width 371 height 450
copy div "485310"
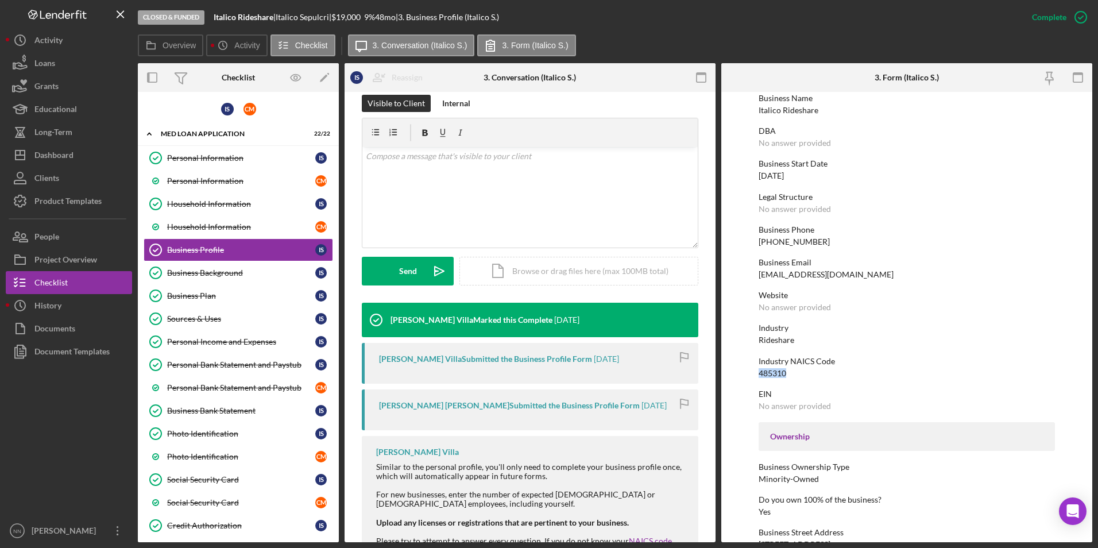
scroll to position [0, 0]
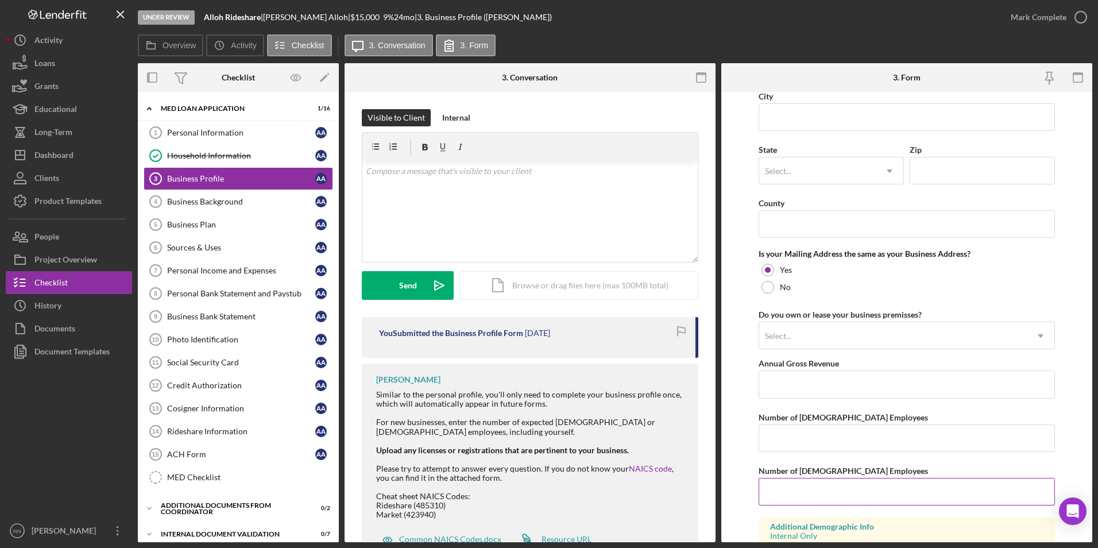
scroll to position [824, 0]
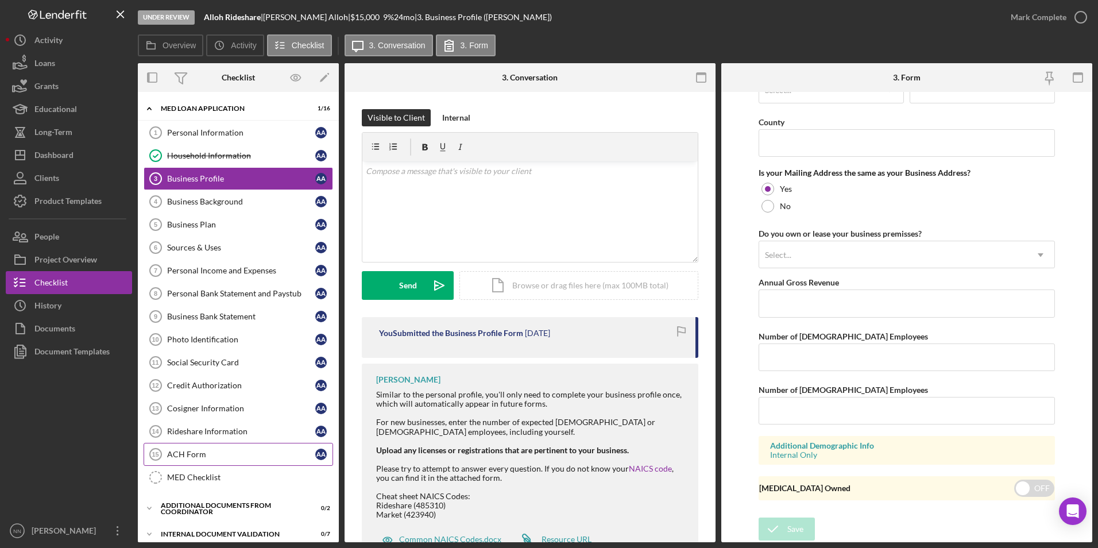
click at [236, 451] on div "ACH Form" at bounding box center [241, 454] width 148 height 9
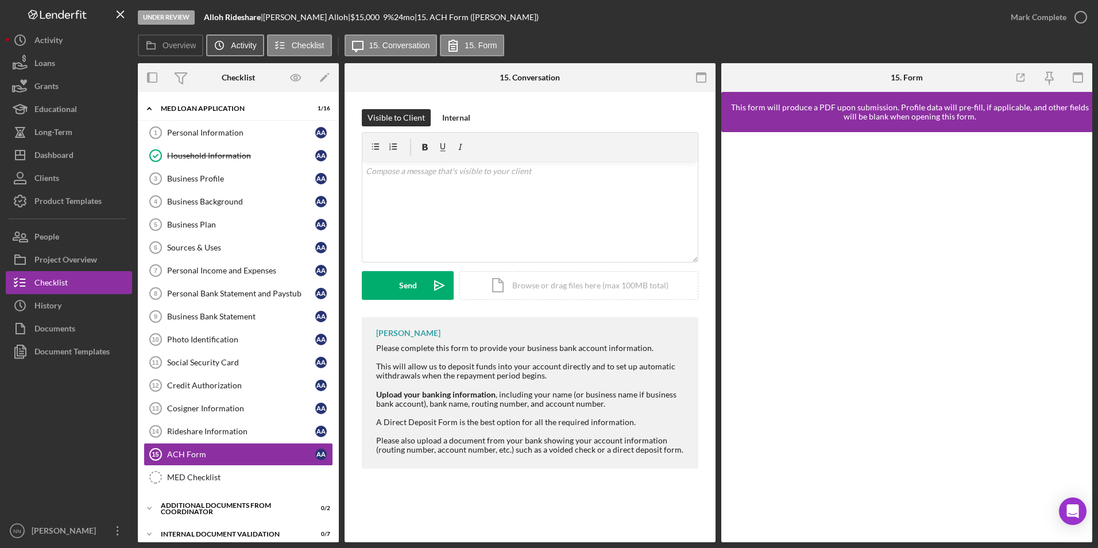
click at [222, 43] on icon "Icon/History" at bounding box center [219, 45] width 23 height 23
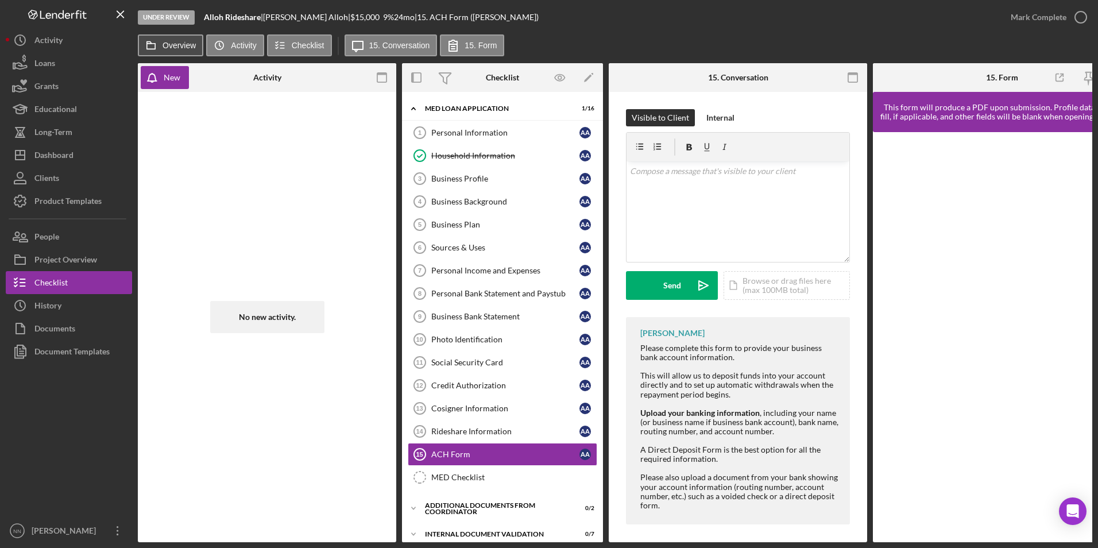
click at [172, 50] on button "Overview" at bounding box center [170, 45] width 65 height 22
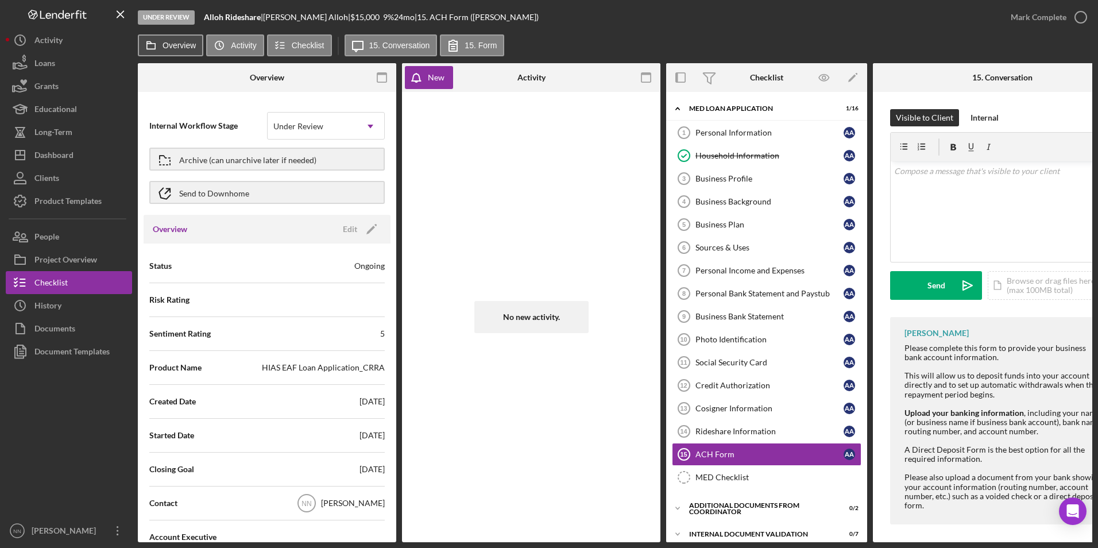
click at [176, 52] on button "Overview" at bounding box center [170, 45] width 65 height 22
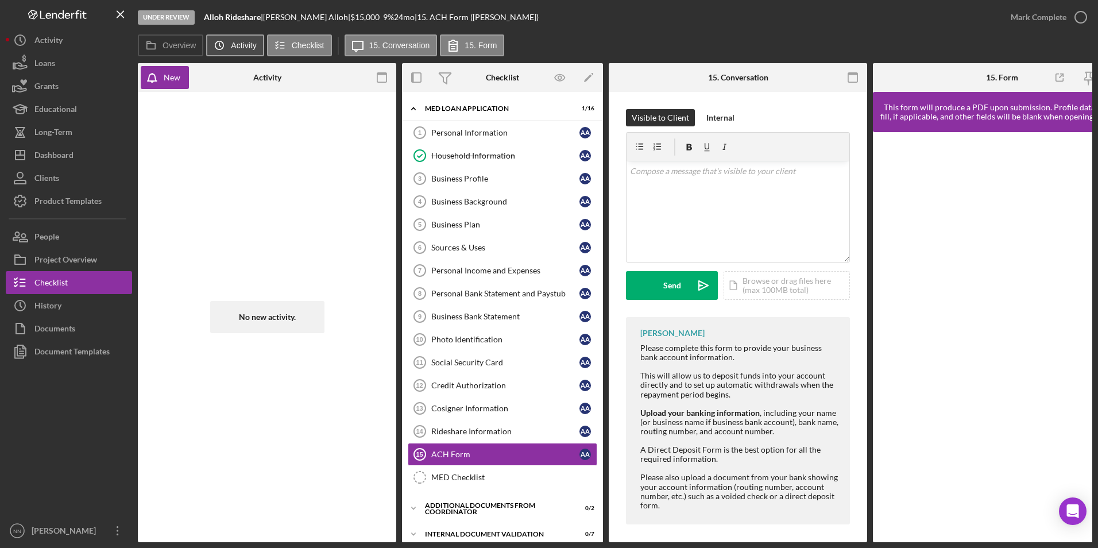
click at [226, 48] on icon "Icon/History" at bounding box center [219, 45] width 23 height 23
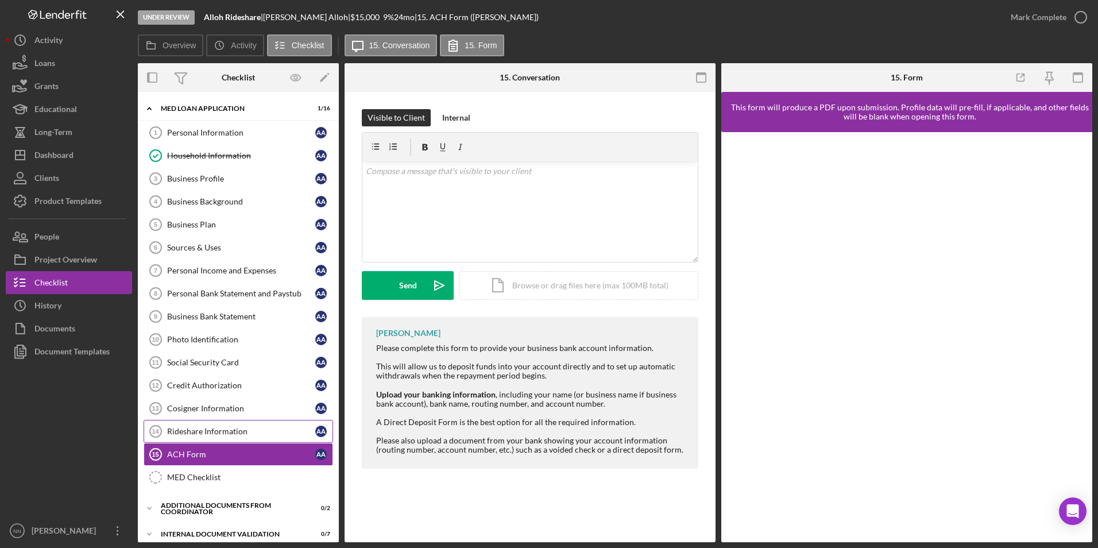
click at [255, 436] on div "Rideshare Information" at bounding box center [241, 431] width 148 height 9
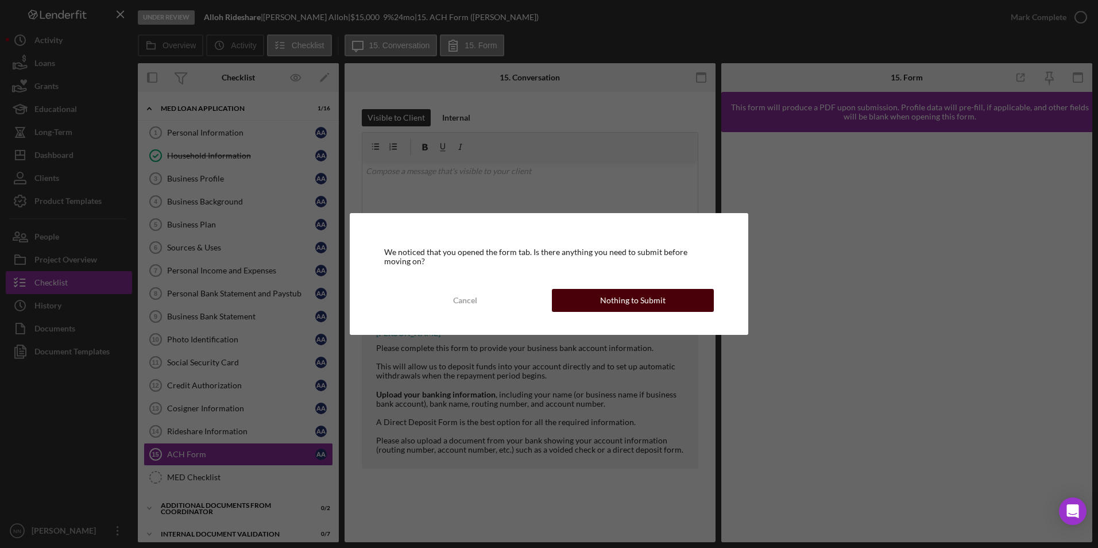
click at [595, 298] on button "Nothing to Submit" at bounding box center [633, 300] width 162 height 23
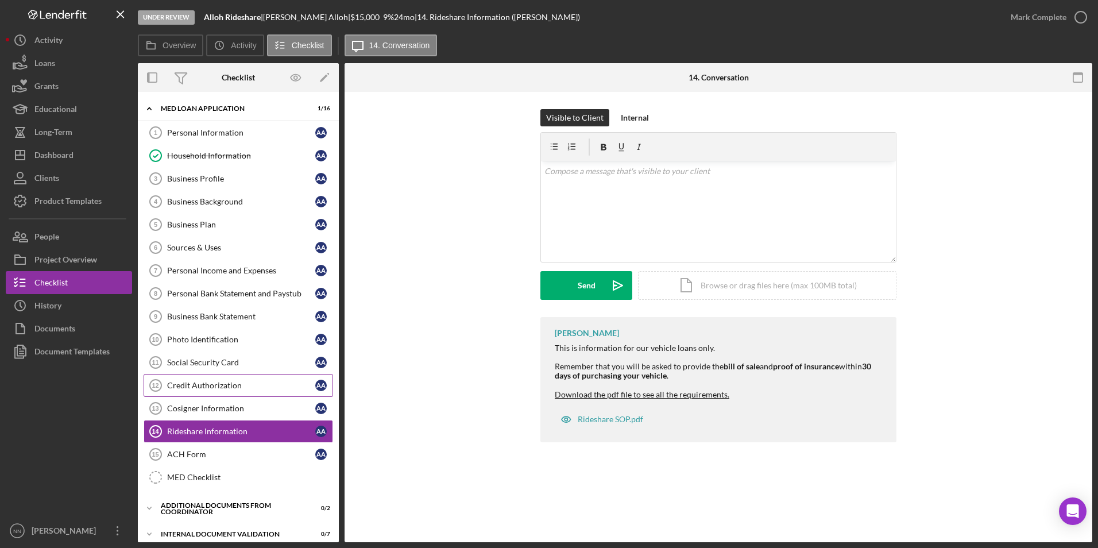
click at [238, 390] on div "Credit Authorization" at bounding box center [241, 385] width 148 height 9
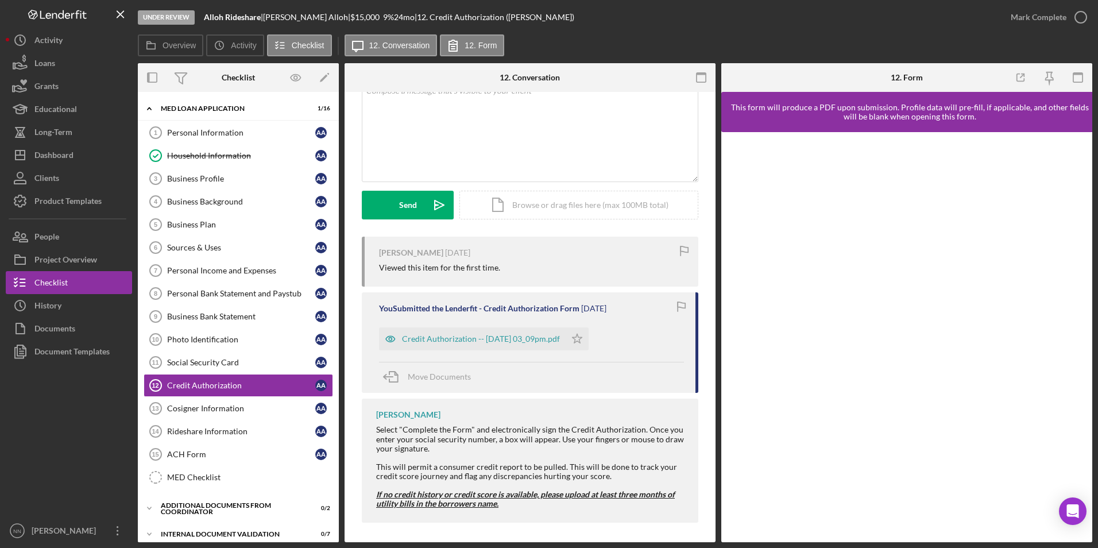
scroll to position [84, 0]
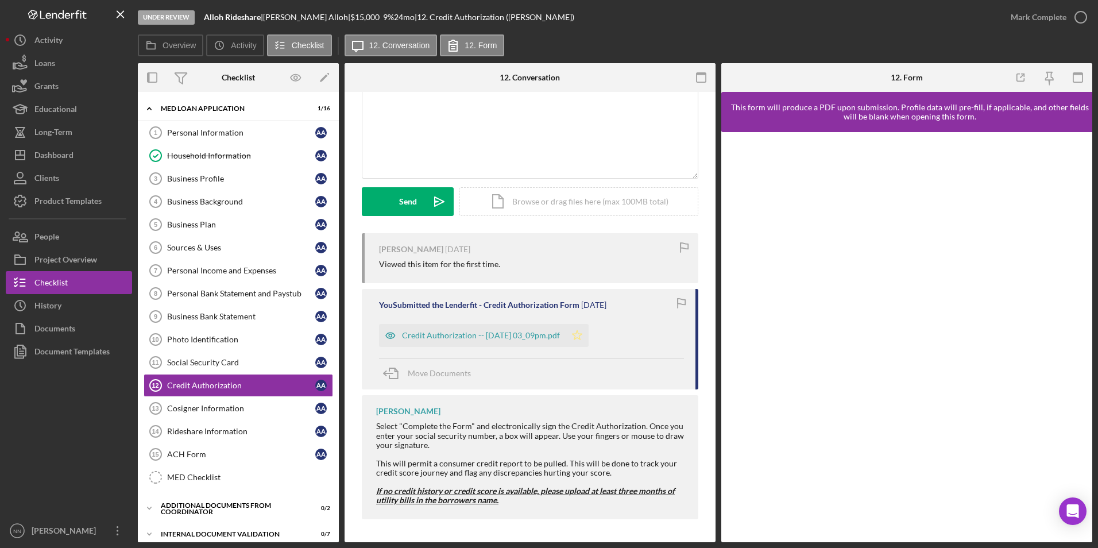
click at [589, 336] on icon "Icon/Star" at bounding box center [577, 335] width 23 height 23
click at [1072, 16] on icon "button" at bounding box center [1080, 17] width 29 height 29
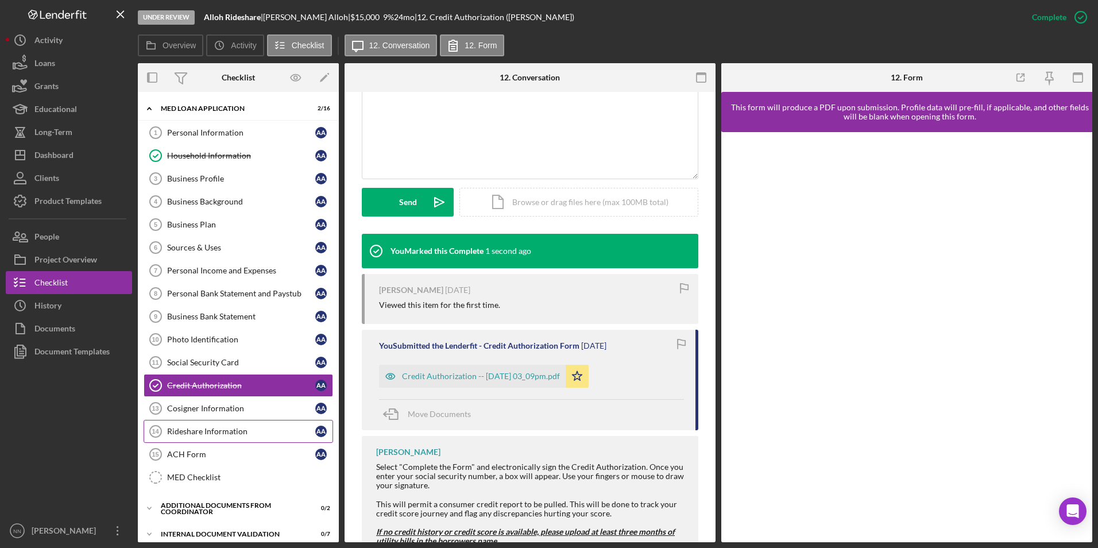
click at [226, 427] on div "Rideshare Information" at bounding box center [241, 431] width 148 height 9
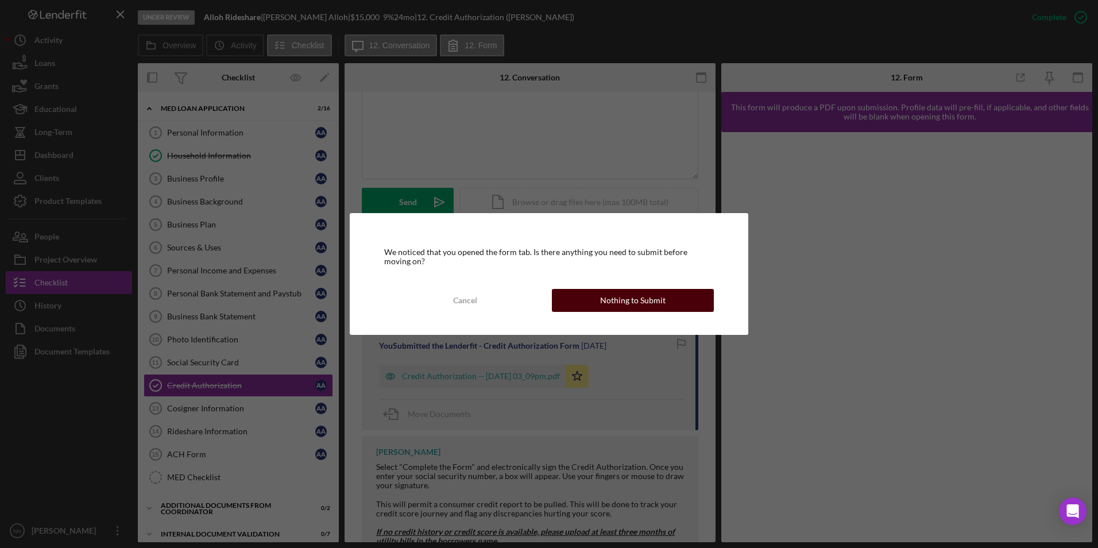
click at [608, 304] on div "Nothing to Submit" at bounding box center [632, 300] width 65 height 23
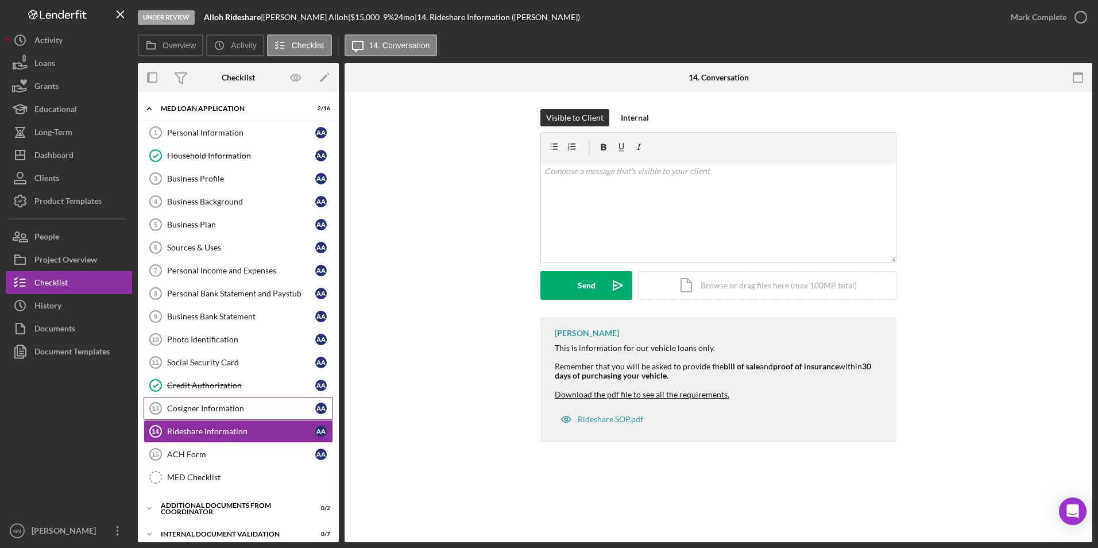
click at [201, 410] on div "Cosigner Information" at bounding box center [241, 408] width 148 height 9
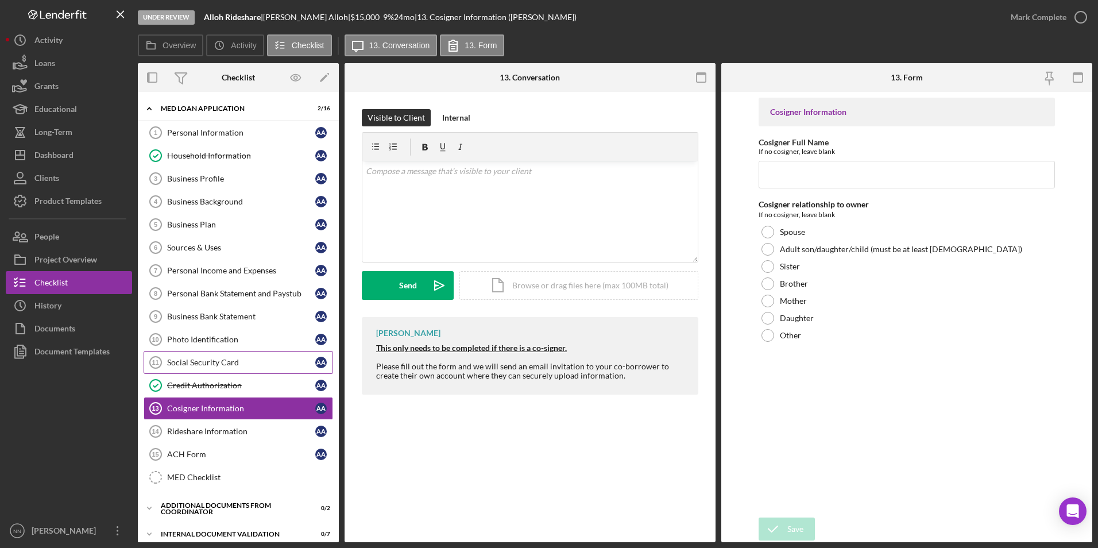
click at [227, 369] on link "Social Security Card 11 Social Security Card A A" at bounding box center [238, 362] width 189 height 23
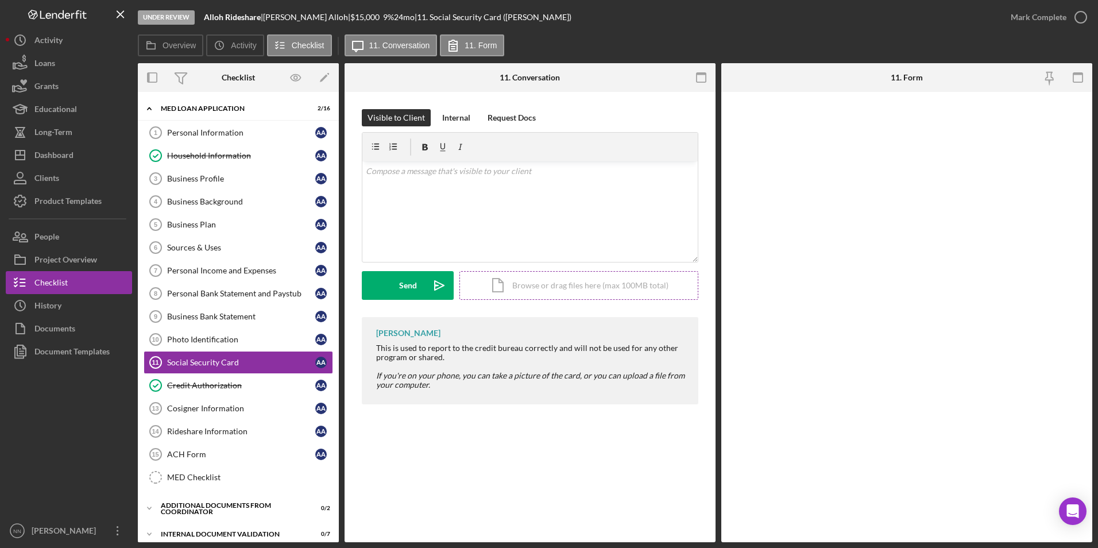
click at [584, 282] on div "Icon/Document Browse or drag files here (max 100MB total) Tap to choose files o…" at bounding box center [578, 285] width 239 height 29
click at [400, 290] on div "Upload" at bounding box center [408, 285] width 26 height 29
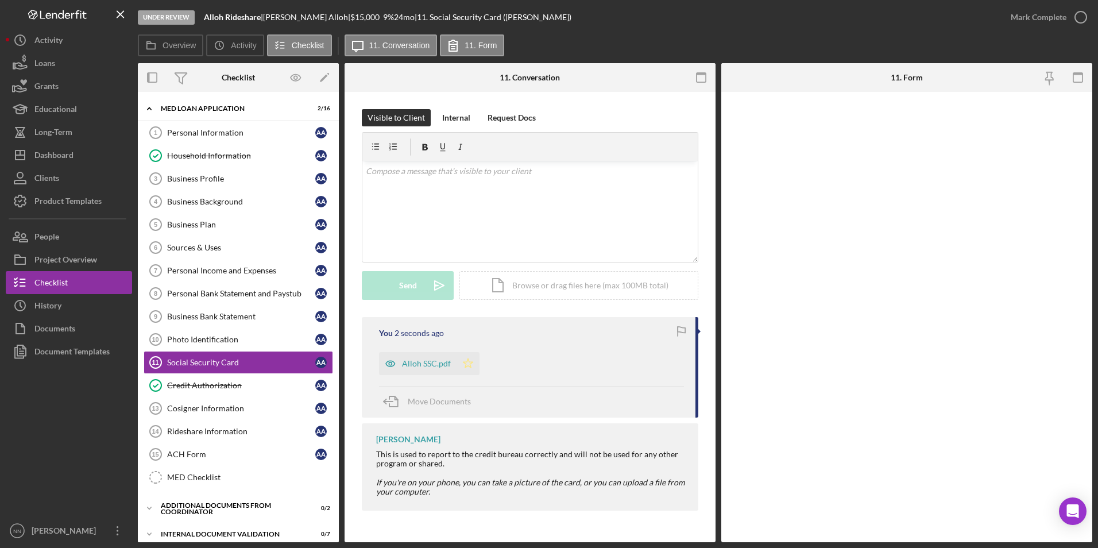
click at [467, 366] on icon "Icon/Star" at bounding box center [467, 363] width 23 height 23
click at [1073, 19] on icon "button" at bounding box center [1080, 17] width 29 height 29
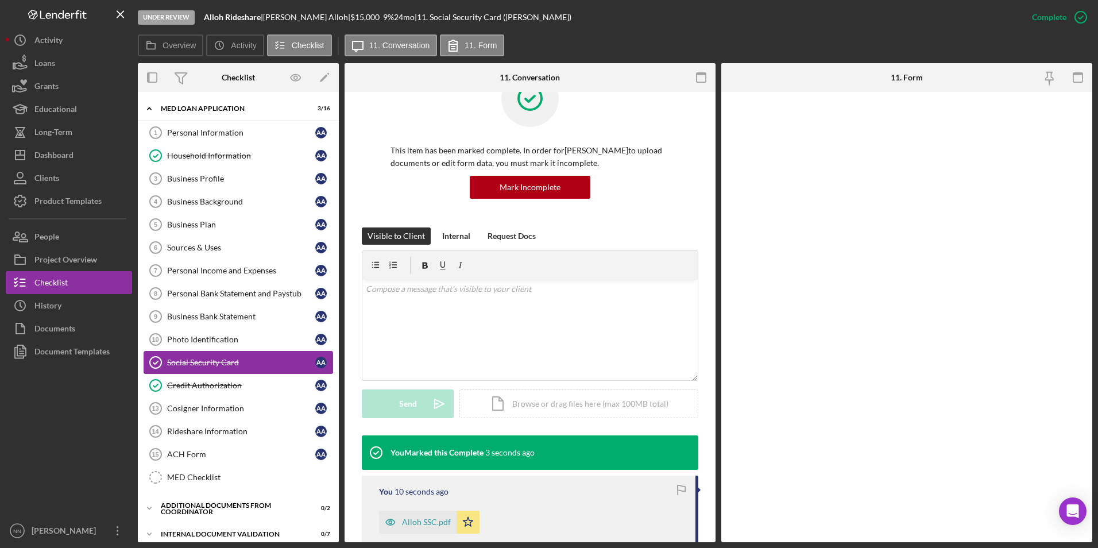
scroll to position [57, 0]
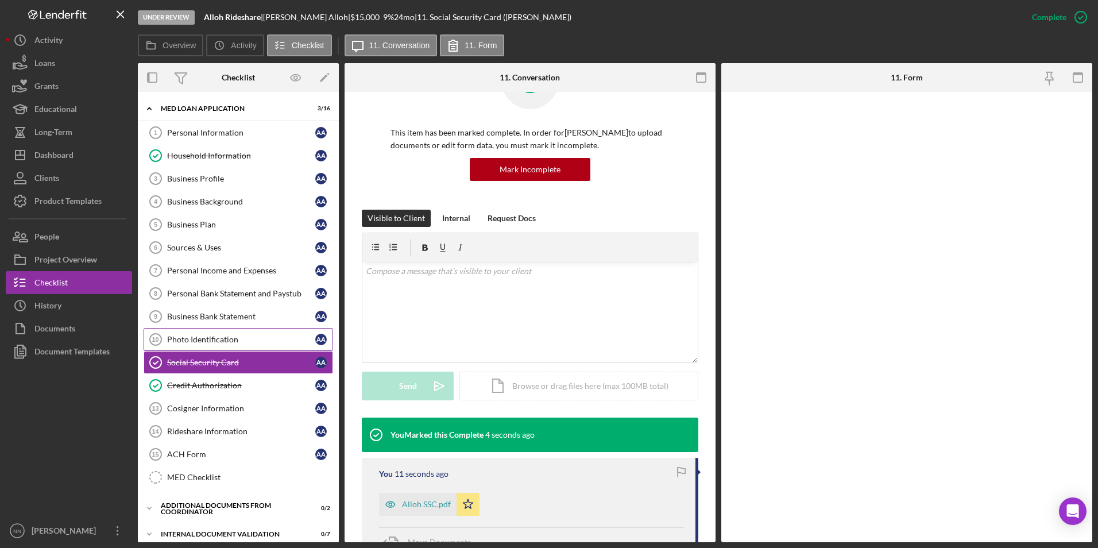
click at [217, 338] on div "Photo Identification" at bounding box center [241, 339] width 148 height 9
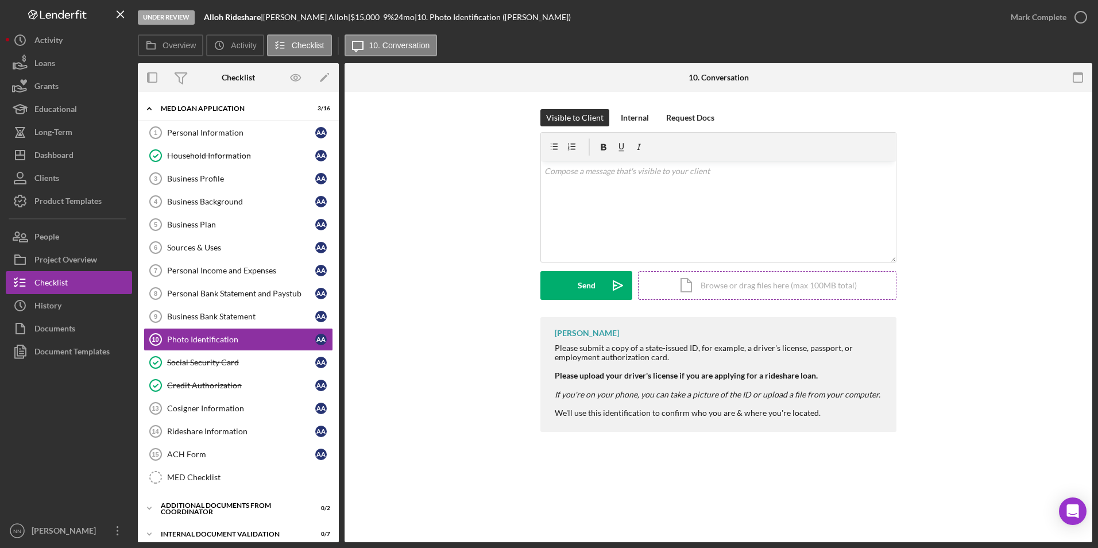
click at [725, 278] on div "Icon/Document Browse or drag files here (max 100MB total) Tap to choose files o…" at bounding box center [767, 285] width 258 height 29
click at [268, 130] on div "Personal Information" at bounding box center [241, 132] width 148 height 9
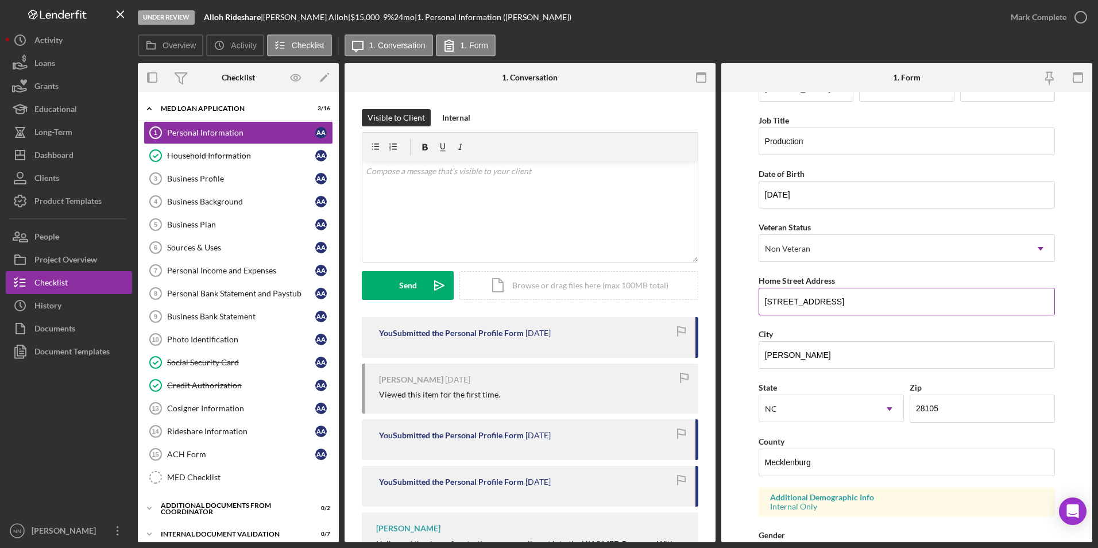
scroll to position [57, 0]
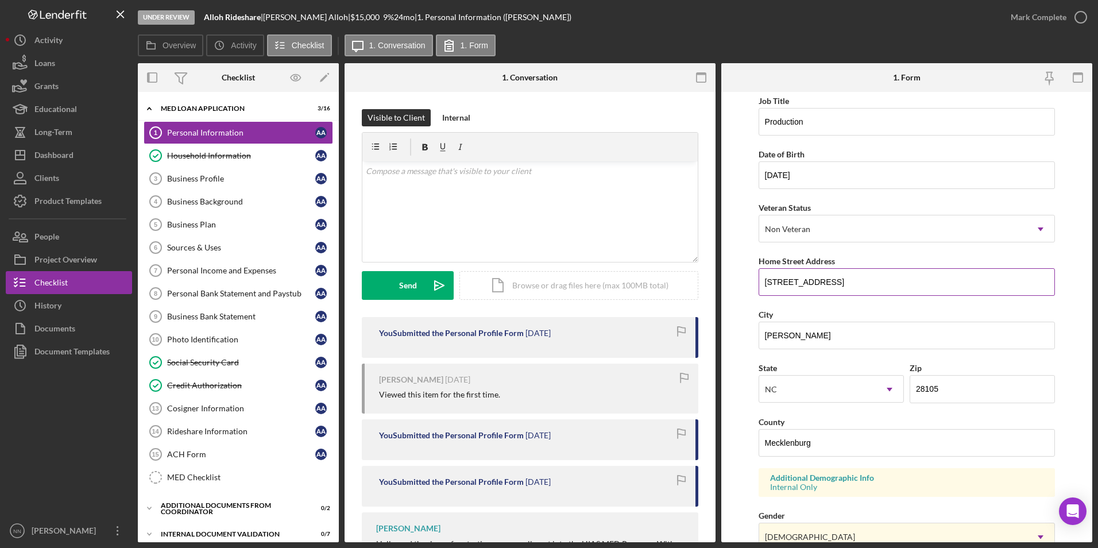
click at [901, 284] on input "2716 Kilmarnock Ct" at bounding box center [906, 282] width 297 height 28
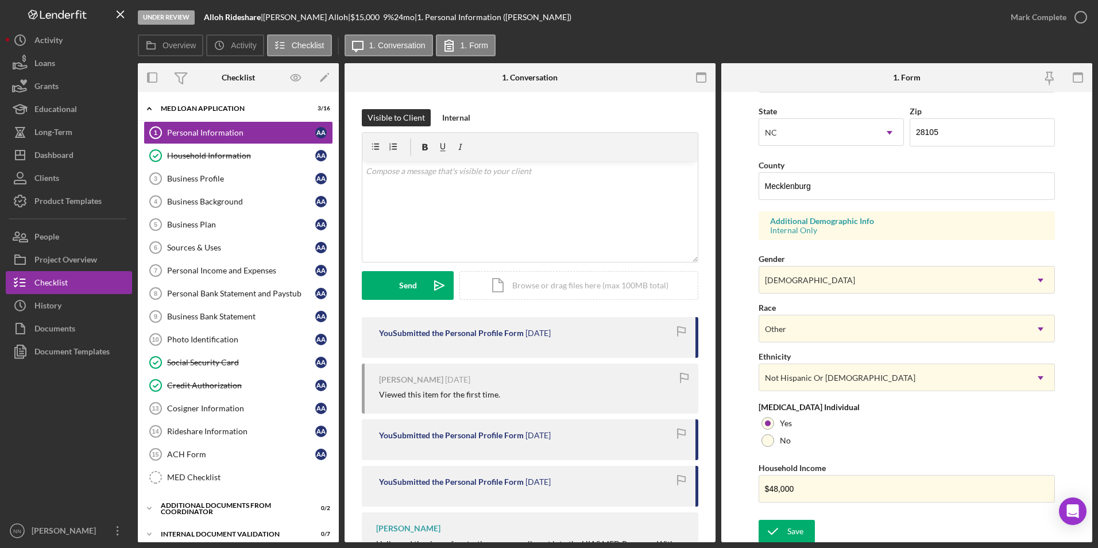
scroll to position [316, 0]
click at [1057, 17] on div "Mark Complete" at bounding box center [1039, 17] width 56 height 23
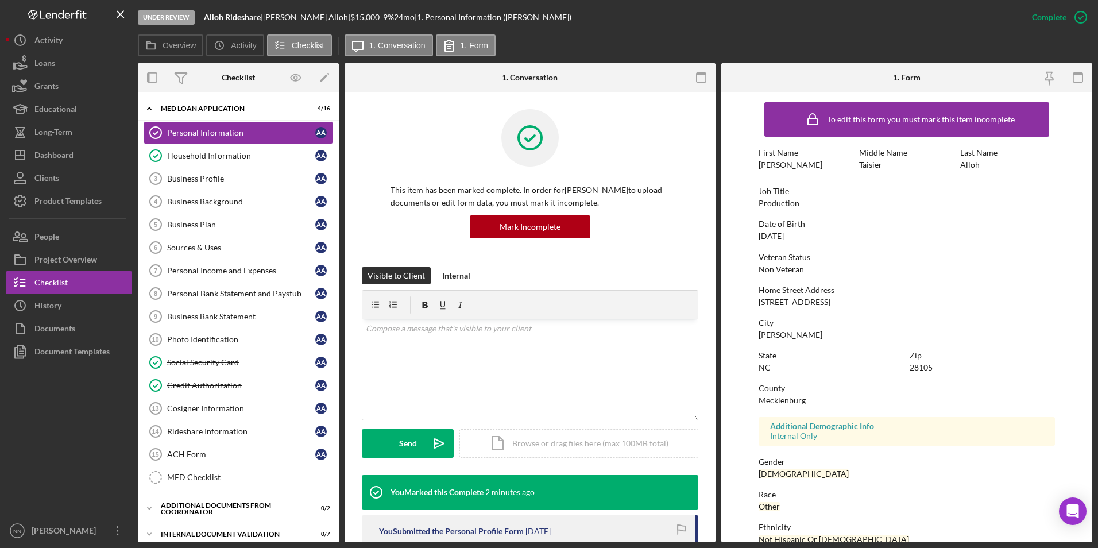
scroll to position [0, 0]
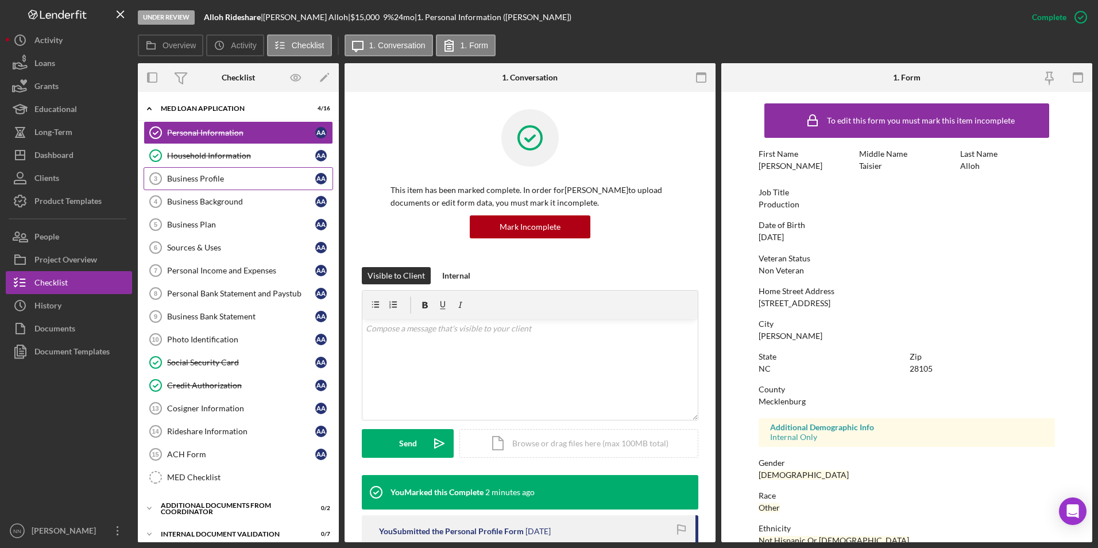
click at [204, 175] on div "Business Profile" at bounding box center [241, 178] width 148 height 9
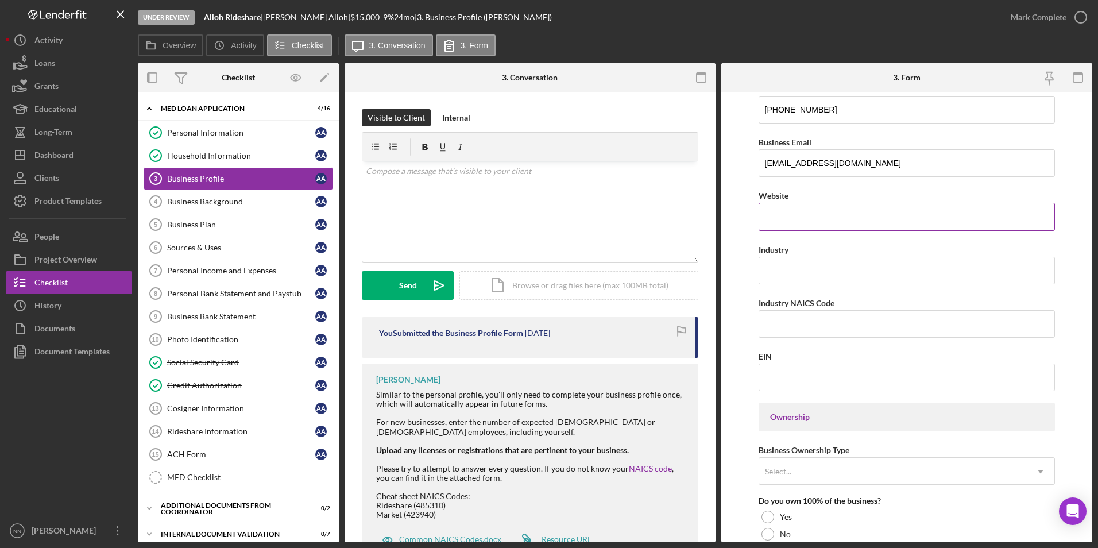
scroll to position [230, 0]
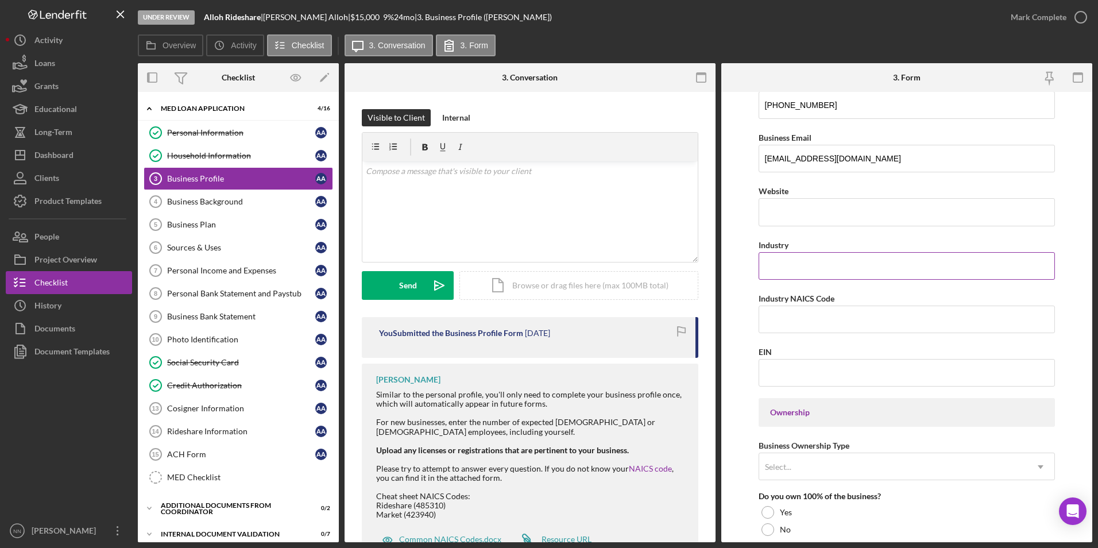
click at [860, 272] on input "Industry" at bounding box center [906, 266] width 297 height 28
click at [206, 210] on link "Business Background 4 Business Background A A" at bounding box center [238, 201] width 189 height 23
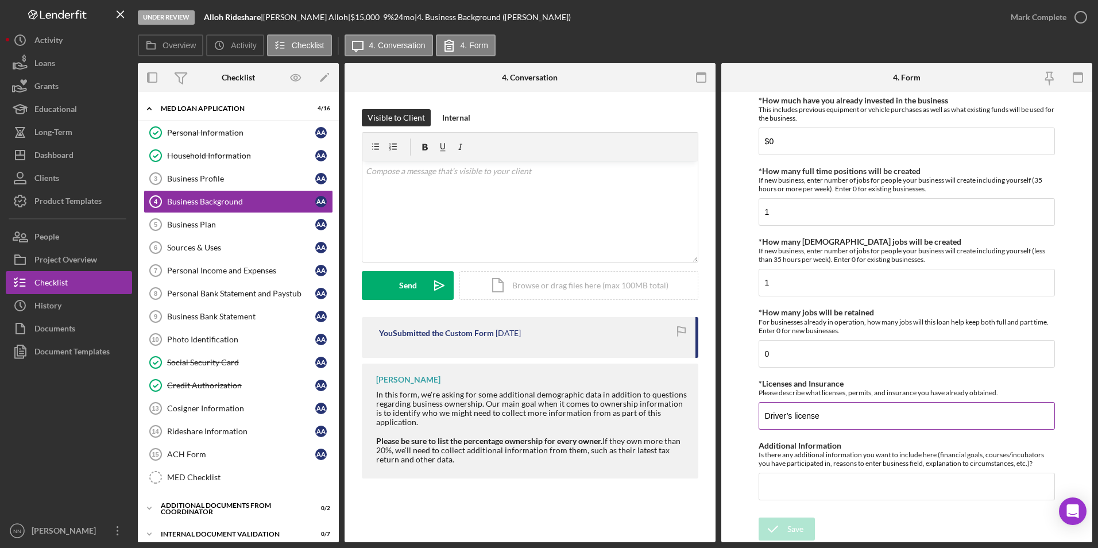
scroll to position [460, 0]
drag, startPoint x: 837, startPoint y: 412, endPoint x: 754, endPoint y: 412, distance: 82.7
click at [754, 412] on form "Business Background *Overview of the business Give a brief 2-3 sentence overvie…" at bounding box center [906, 317] width 371 height 450
type input "Learner's permit"
click at [274, 295] on div "Personal Bank Statement and Paystub" at bounding box center [241, 293] width 148 height 9
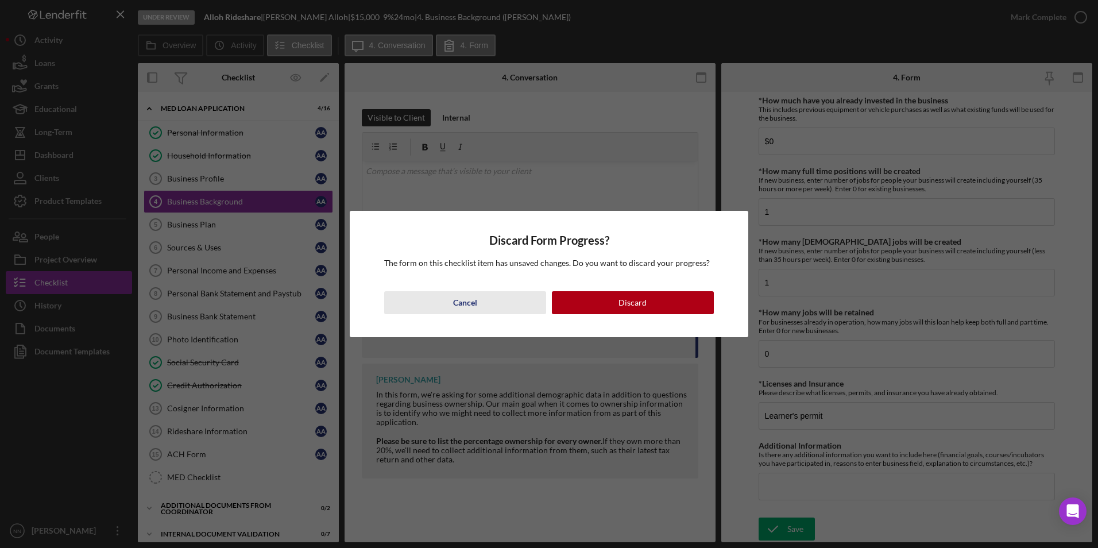
click at [472, 296] on div "Cancel" at bounding box center [465, 302] width 24 height 23
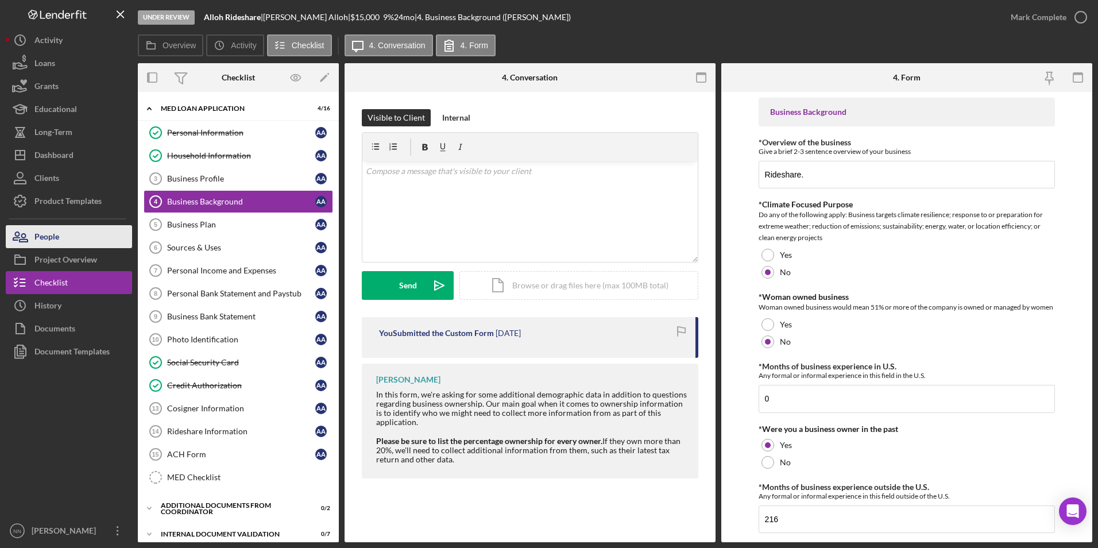
click at [79, 230] on button "People" at bounding box center [69, 236] width 126 height 23
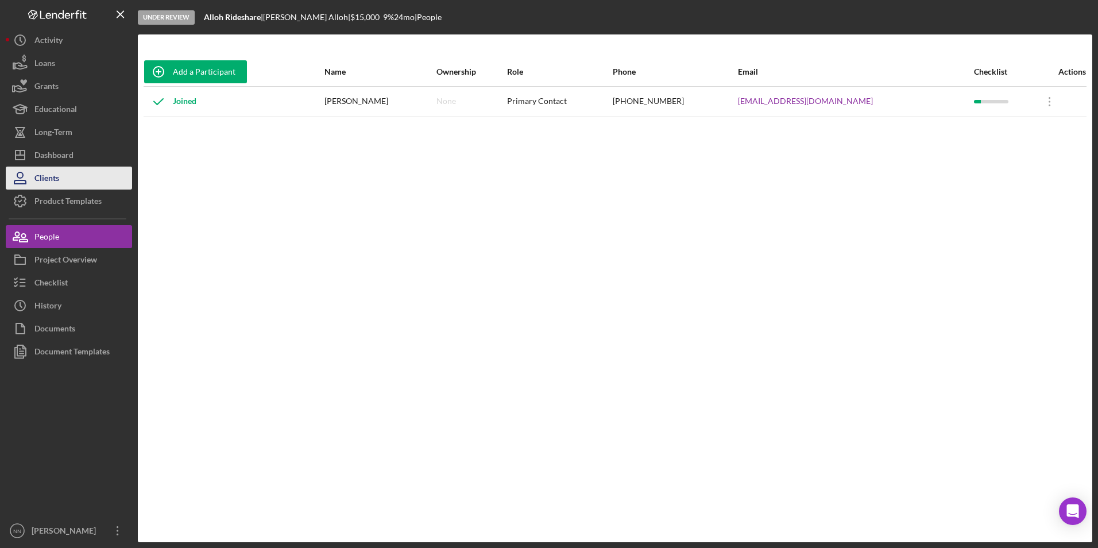
click at [85, 184] on button "Clients" at bounding box center [69, 178] width 126 height 23
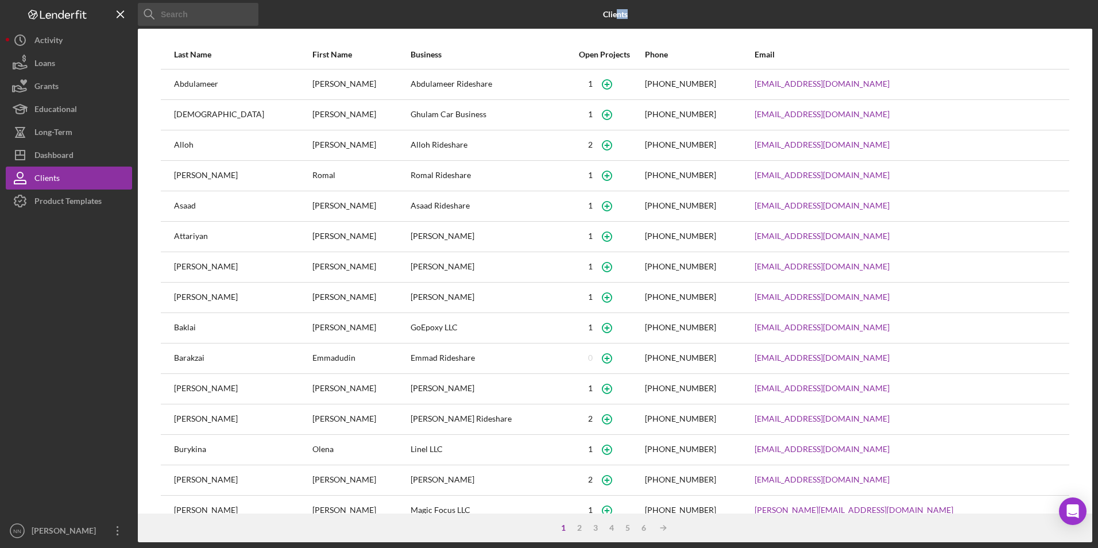
drag, startPoint x: 698, startPoint y: 12, endPoint x: 615, endPoint y: 14, distance: 82.7
click at [615, 14] on div "Clients" at bounding box center [615, 14] width 318 height 29
drag, startPoint x: 615, startPoint y: 14, endPoint x: 756, endPoint y: 13, distance: 140.7
click at [756, 13] on div "Clients" at bounding box center [615, 14] width 318 height 29
click at [682, 12] on div "Clients" at bounding box center [615, 14] width 318 height 29
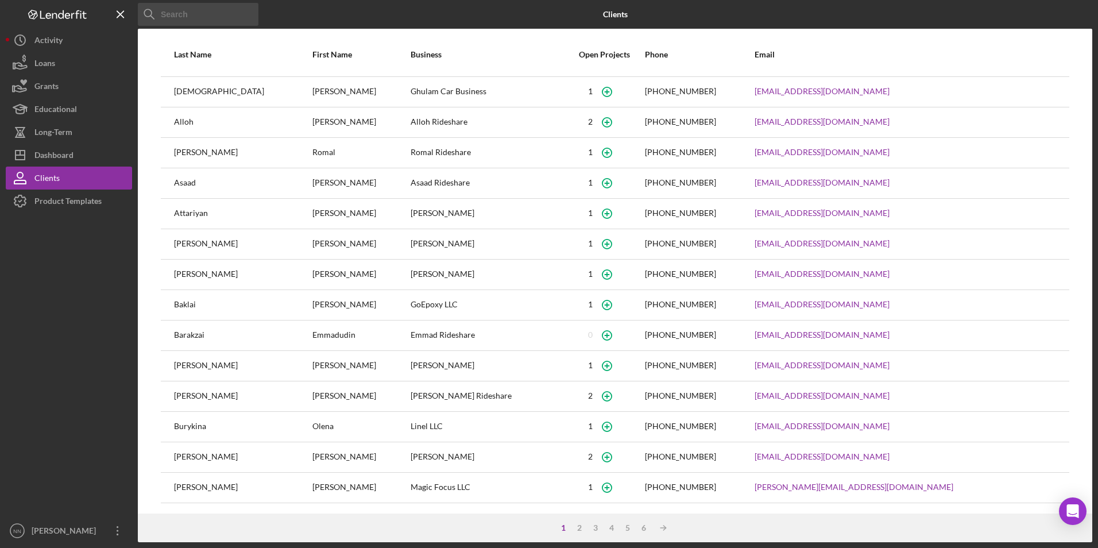
scroll to position [24, 0]
